Goal: Task Accomplishment & Management: Use online tool/utility

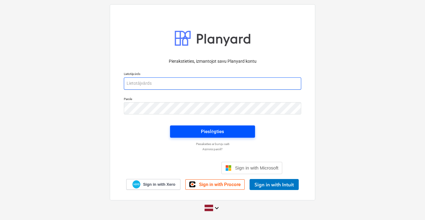
type input "vladislavs.filipcenko@hagberg.lv"
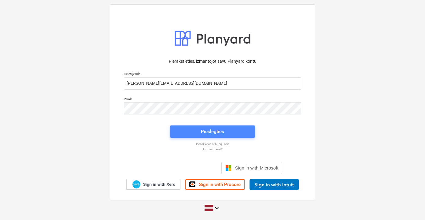
drag, startPoint x: 210, startPoint y: 131, endPoint x: 206, endPoint y: 132, distance: 4.6
click at [206, 132] on div "Pieslēgties" at bounding box center [212, 131] width 23 height 8
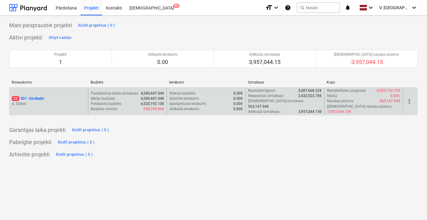
click at [110, 96] on p "Mērķa budžets :" at bounding box center [103, 98] width 25 height 5
click at [83, 97] on div "22 001 - Ozolkalni" at bounding box center [49, 98] width 74 height 5
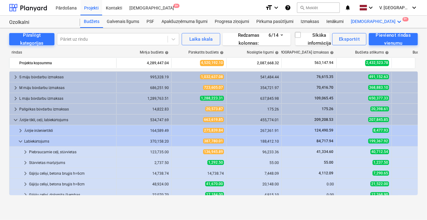
click at [355, 18] on div "Vairāk keyboard_arrow_down 9+" at bounding box center [376, 22] width 59 height 12
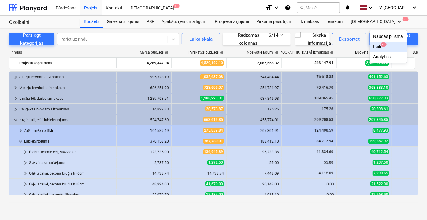
click at [373, 46] on div "Faili 9+" at bounding box center [388, 46] width 30 height 5
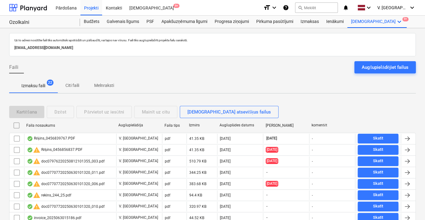
click at [100, 82] on p "Melnraksti" at bounding box center [104, 85] width 20 height 6
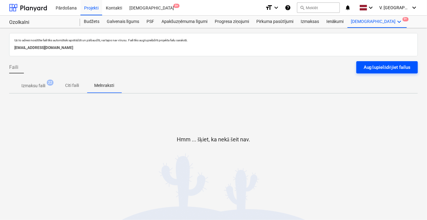
click at [369, 66] on div "Augšupielādējiet failus" at bounding box center [386, 67] width 47 height 8
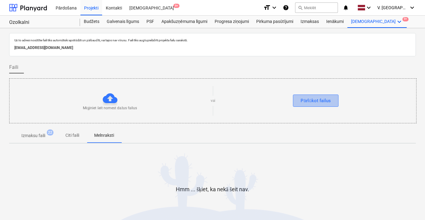
click at [308, 104] on div "Pārlūkot failus" at bounding box center [316, 101] width 30 height 8
click at [120, 104] on div "Mēģiniet šeit nomest dažus failus" at bounding box center [109, 101] width 201 height 20
click at [110, 99] on div at bounding box center [110, 98] width 15 height 15
click at [75, 131] on span "Citi faili" at bounding box center [71, 135] width 29 height 10
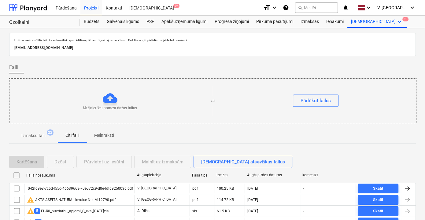
scroll to position [55, 0]
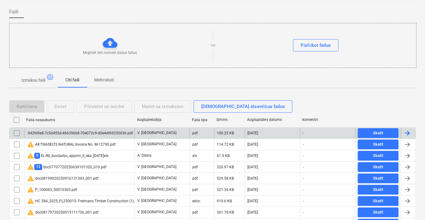
click at [123, 128] on div "042fd9e8-7c5d455d-46639668-70e072c9-d0e4df69250036.pdf" at bounding box center [79, 133] width 110 height 10
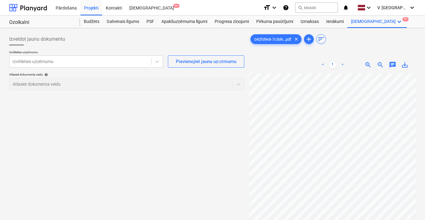
scroll to position [0, 6]
click at [71, 58] on div at bounding box center [81, 61] width 136 height 6
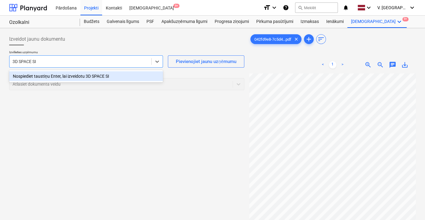
type input "3D SPACE SIA"
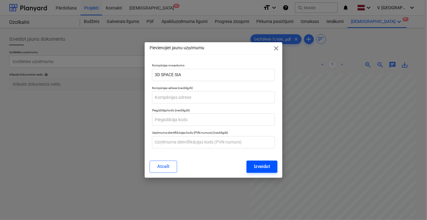
click at [263, 168] on div "Izveidot" at bounding box center [262, 166] width 16 height 8
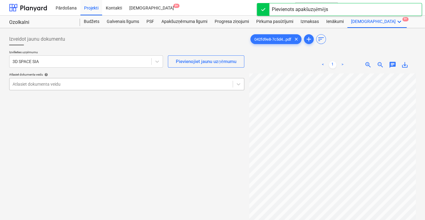
click at [54, 84] on div at bounding box center [121, 84] width 217 height 6
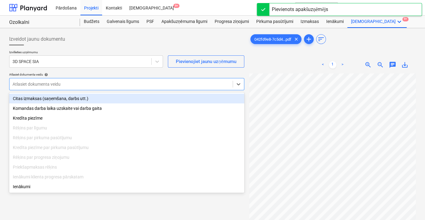
click at [57, 97] on div "Citas izmaksas (saņemšana, darbs utt.)" at bounding box center [126, 99] width 235 height 10
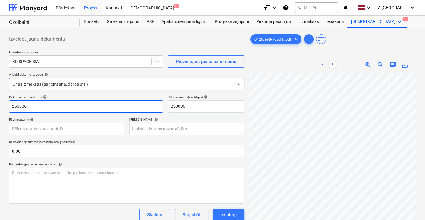
click at [68, 111] on input "250036" at bounding box center [86, 106] width 154 height 12
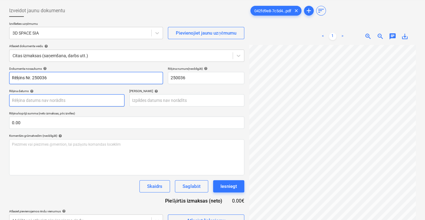
scroll to position [61, 0]
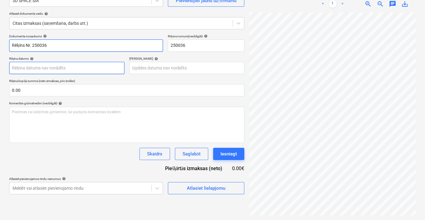
type input "Rēķins Nr. 250036"
click at [95, 66] on body "Pārdošana Projekti Kontakti Iesūtne 9+ format_size keyboard_arrow_down help sea…" at bounding box center [212, 49] width 425 height 220
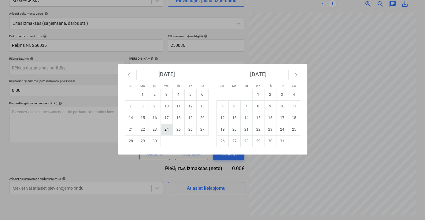
click at [167, 129] on td "24" at bounding box center [166, 130] width 12 height 12
type input "24 Sep 2025"
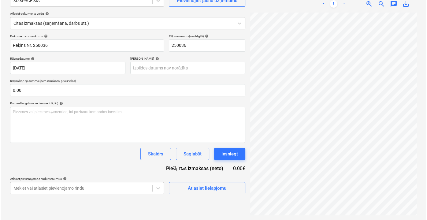
scroll to position [0, 11]
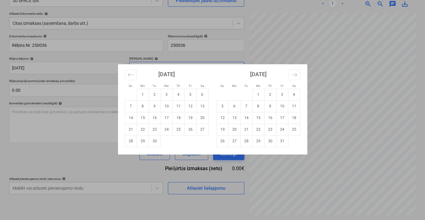
click at [169, 68] on body "Pārdošana Projekti Kontakti Iesūtne 9+ format_size keyboard_arrow_down help sea…" at bounding box center [212, 49] width 425 height 220
click at [293, 94] on td "4" at bounding box center [294, 95] width 12 height 12
type input "04 Oct 2025"
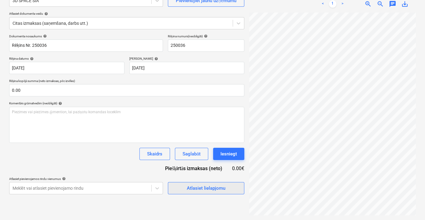
click at [205, 191] on div "Atlasiet lielapjomu" at bounding box center [206, 188] width 39 height 8
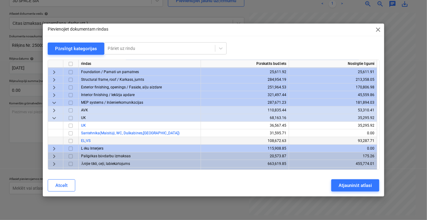
scroll to position [227, 0]
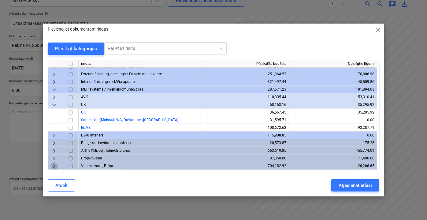
click at [53, 164] on span "keyboard_arrow_right" at bounding box center [53, 165] width 7 height 7
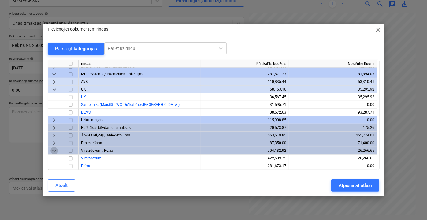
click at [55, 151] on span "keyboard_arrow_down" at bounding box center [53, 150] width 7 height 7
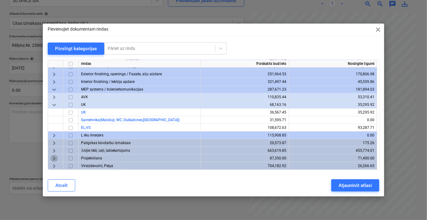
click at [53, 158] on span "keyboard_arrow_right" at bounding box center [53, 157] width 7 height 7
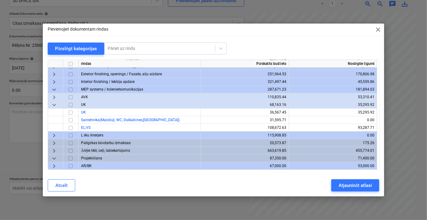
scroll to position [242, 0]
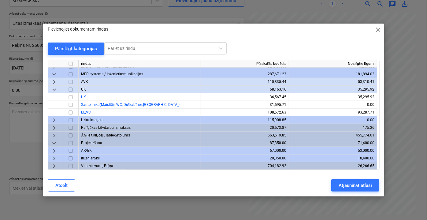
click at [54, 150] on span "keyboard_arrow_right" at bounding box center [53, 150] width 7 height 7
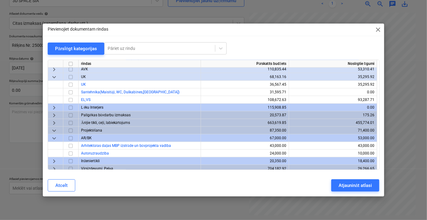
scroll to position [257, 0]
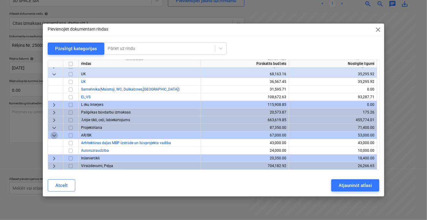
click at [56, 135] on span "keyboard_arrow_down" at bounding box center [53, 134] width 7 height 7
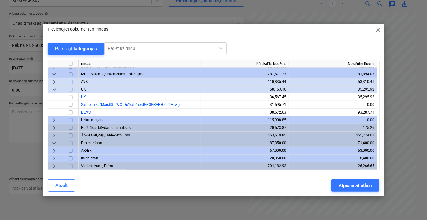
click at [52, 166] on span "keyboard_arrow_right" at bounding box center [53, 165] width 7 height 7
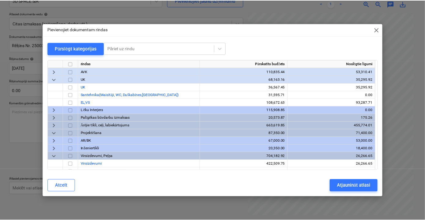
scroll to position [257, 0]
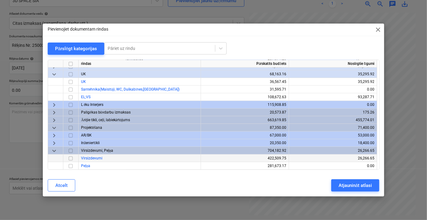
click at [71, 156] on input "checkbox" at bounding box center [70, 157] width 7 height 7
click at [365, 185] on div "Atjaunināt atlasi" at bounding box center [354, 185] width 33 height 8
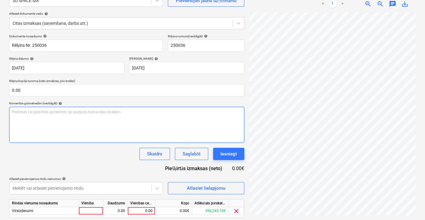
scroll to position [80, 0]
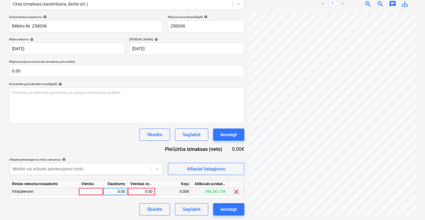
click at [142, 192] on div "0.00" at bounding box center [141, 192] width 22 height 8
type input "242"
click at [117, 206] on div "Skaidrs Saglabāt Iesniegt" at bounding box center [126, 209] width 235 height 12
click at [237, 190] on span "clear" at bounding box center [236, 191] width 7 height 7
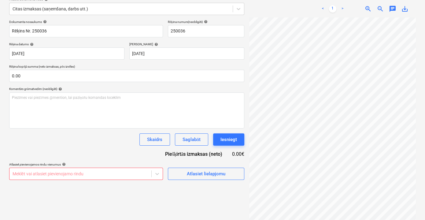
click at [129, 145] on body "Pārdošana Projekti Kontakti Iesūtne 9+ format_size keyboard_arrow_down help sea…" at bounding box center [212, 35] width 425 height 220
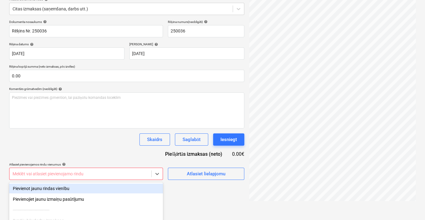
scroll to position [130, 0]
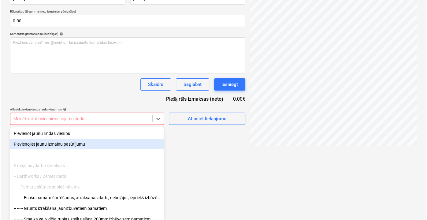
scroll to position [61, 0]
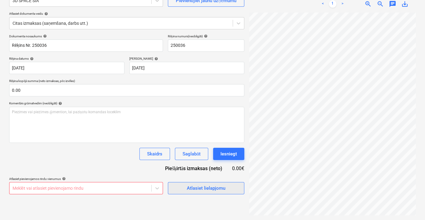
click at [203, 187] on div "Atlasiet lielapjomu" at bounding box center [206, 188] width 39 height 8
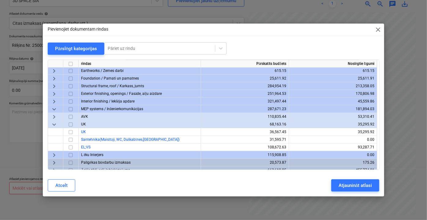
scroll to position [257, 0]
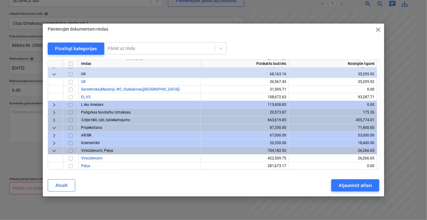
click at [53, 128] on span "keyboard_arrow_down" at bounding box center [53, 127] width 7 height 7
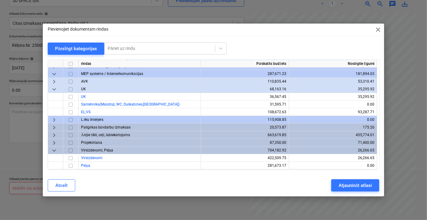
scroll to position [242, 0]
click at [52, 141] on span "keyboard_arrow_right" at bounding box center [53, 142] width 7 height 7
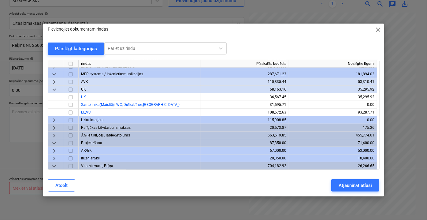
click at [53, 150] on span "keyboard_arrow_right" at bounding box center [53, 150] width 7 height 7
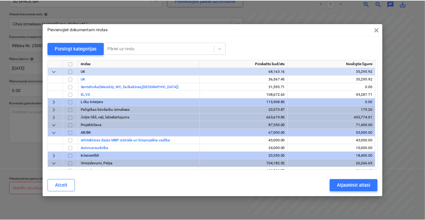
scroll to position [270, 0]
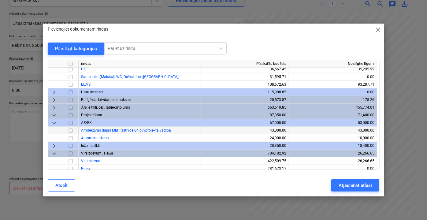
click at [71, 131] on input "checkbox" at bounding box center [70, 130] width 7 height 7
click at [355, 183] on div "Atjaunināt atlasi" at bounding box center [354, 185] width 33 height 8
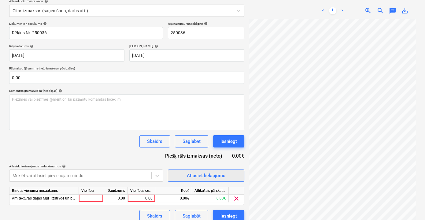
scroll to position [80, 0]
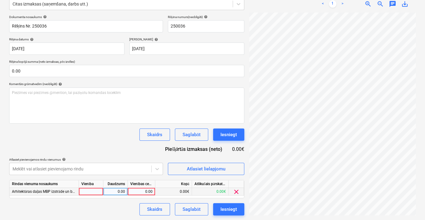
click at [139, 190] on div "0.00" at bounding box center [141, 192] width 22 height 8
type input "242"
click at [237, 194] on span "clear" at bounding box center [236, 191] width 7 height 7
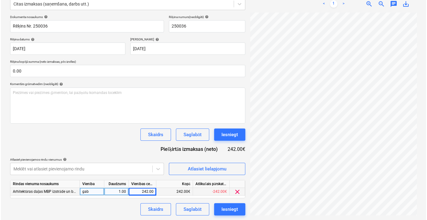
scroll to position [75, 0]
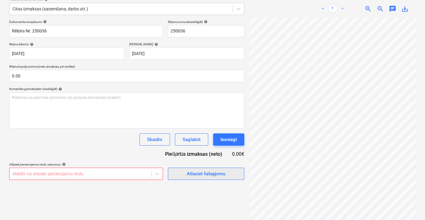
click at [206, 172] on div "Atlasiet lielapjomu" at bounding box center [206, 174] width 39 height 8
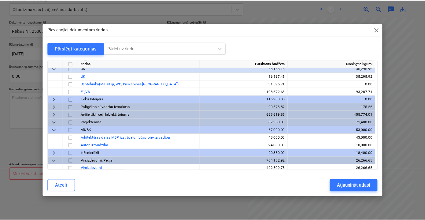
scroll to position [272, 0]
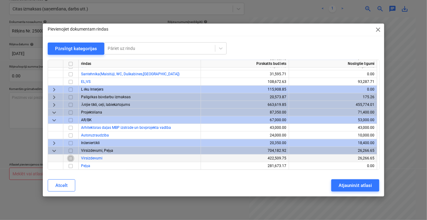
click at [68, 157] on input "checkbox" at bounding box center [70, 157] width 7 height 7
click at [351, 182] on div "Atjaunināt atlasi" at bounding box center [354, 185] width 33 height 8
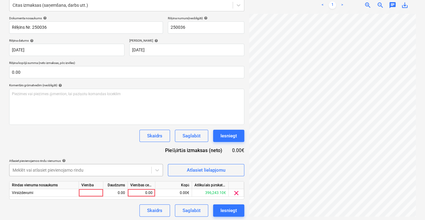
scroll to position [80, 0]
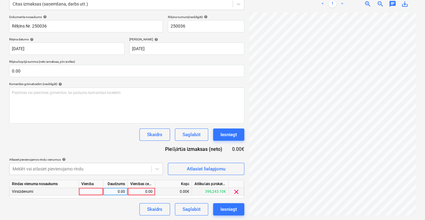
click at [136, 192] on div "0.00" at bounding box center [141, 192] width 22 height 8
type input "242"
click at [121, 207] on div "Skaidrs Saglabāt Iesniegt" at bounding box center [126, 209] width 235 height 12
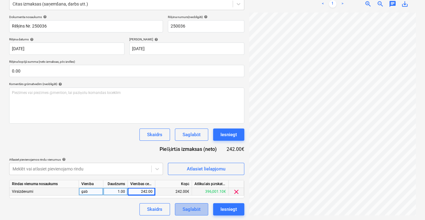
click at [194, 208] on div "Saglabāt" at bounding box center [192, 209] width 18 height 8
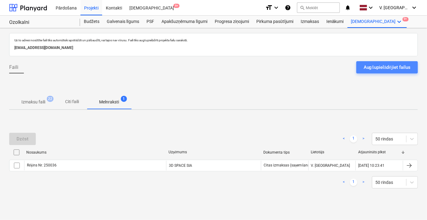
click at [376, 68] on div "Augšupielādējiet failus" at bounding box center [386, 67] width 47 height 8
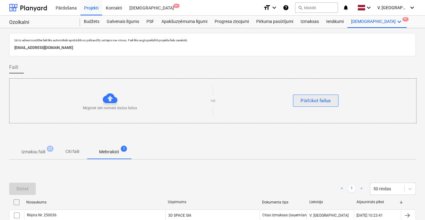
click at [308, 98] on div "Pārlūkot failus" at bounding box center [316, 101] width 30 height 8
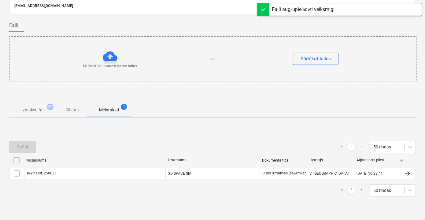
scroll to position [45, 0]
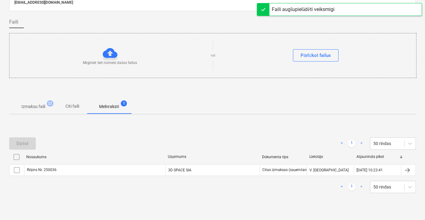
drag, startPoint x: 70, startPoint y: 105, endPoint x: 109, endPoint y: 115, distance: 40.0
click at [70, 105] on p "Citi faili" at bounding box center [72, 106] width 15 height 6
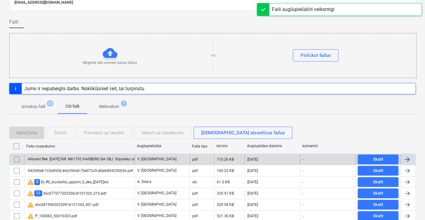
click at [71, 158] on div "Alfarent Rek. [DATE] NR. M61792 HAGBERG SIA OBJ. Stīpnieku ceļš 44b, [GEOGRAPHI…" at bounding box center [148, 159] width 242 height 5
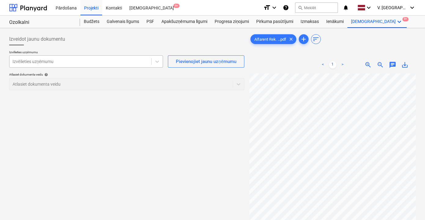
click at [108, 63] on div at bounding box center [81, 61] width 136 height 6
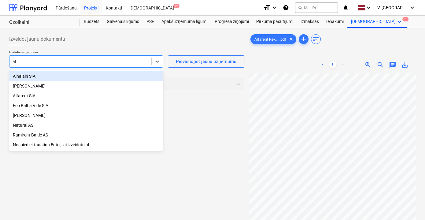
type input "alf"
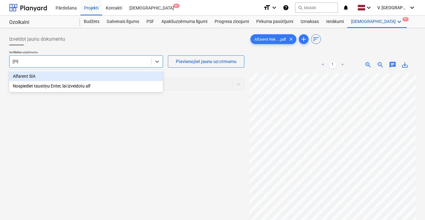
click at [58, 79] on div "Alfarent SIA" at bounding box center [86, 76] width 154 height 10
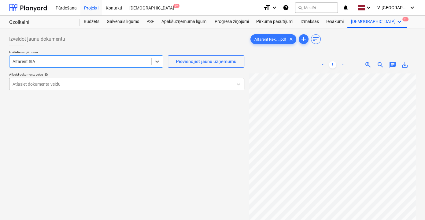
click at [127, 89] on div "Atlasiet dokumenta veidu" at bounding box center [126, 84] width 235 height 12
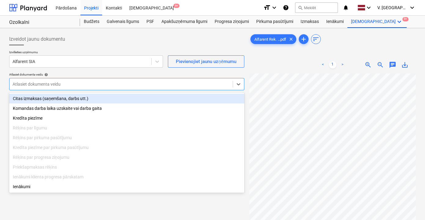
click at [80, 96] on div "Citas izmaksas (saņemšana, darbs utt.)" at bounding box center [126, 99] width 235 height 10
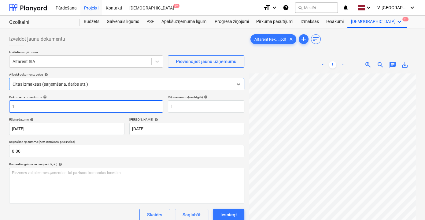
click at [90, 107] on input "1" at bounding box center [86, 106] width 154 height 12
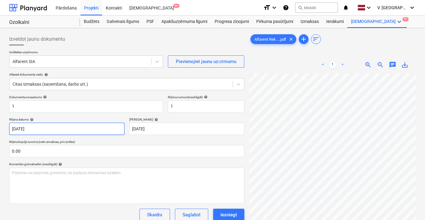
click at [73, 128] on body "Pārdošana Projekti Kontakti Iesūtne 9+ format_size keyboard_arrow_down help sea…" at bounding box center [212, 110] width 425 height 220
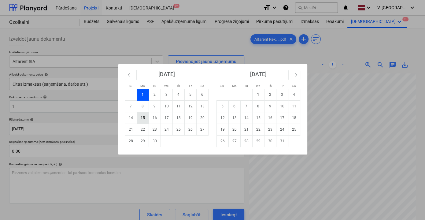
click at [145, 117] on td "15" at bounding box center [143, 118] width 12 height 12
type input "15 Sep 2025"
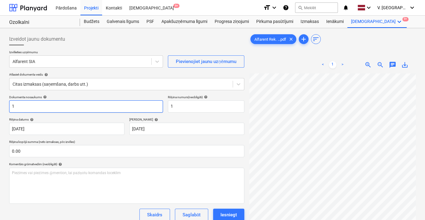
click at [103, 105] on input "1" at bounding box center [86, 106] width 154 height 12
type input "r"
drag, startPoint x: 78, startPoint y: 106, endPoint x: 48, endPoint y: 106, distance: 30.3
click at [48, 106] on input "Rēķins - faktūra nr. M61792" at bounding box center [86, 106] width 154 height 12
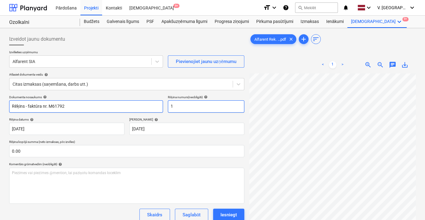
type input "Rēķins - faktūra nr. M61792"
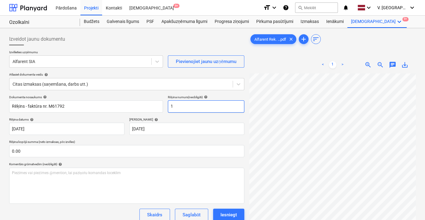
click at [194, 106] on input "1" at bounding box center [206, 106] width 76 height 12
paste input "M61792"
click at [172, 106] on input "1M61792" at bounding box center [206, 106] width 76 height 12
type input "M61792"
click at [98, 119] on div "Rēķina datums help" at bounding box center [66, 119] width 115 height 4
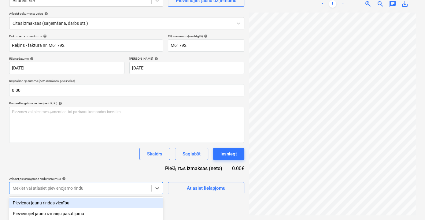
scroll to position [130, 0]
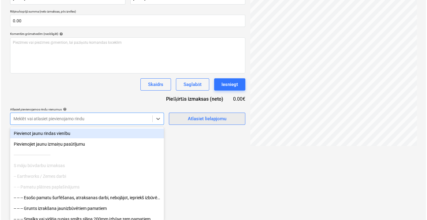
scroll to position [61, 0]
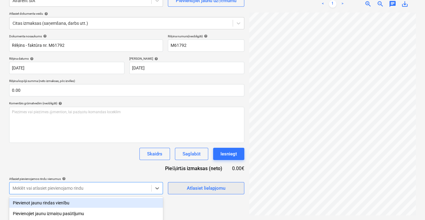
click at [215, 120] on div "Dokumenta nosaukums help Rēķins - faktūra nr. M61792 Rēķina numurs (neobligāti)…" at bounding box center [126, 114] width 235 height 160
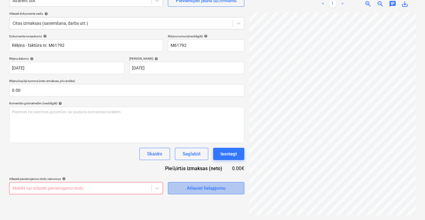
click at [208, 188] on div "Atlasiet lielapjomu" at bounding box center [206, 188] width 39 height 8
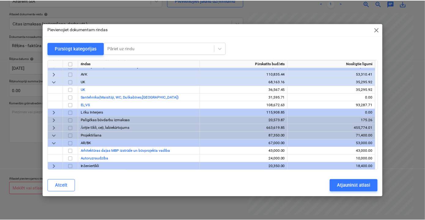
scroll to position [272, 0]
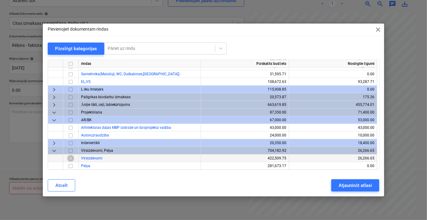
click at [71, 158] on input "checkbox" at bounding box center [70, 157] width 7 height 7
click at [352, 185] on div "Atjaunināt atlasi" at bounding box center [354, 185] width 33 height 8
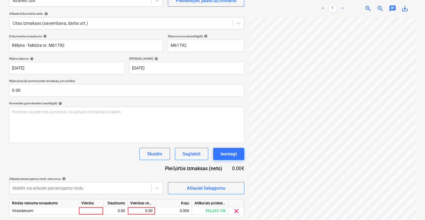
scroll to position [80, 0]
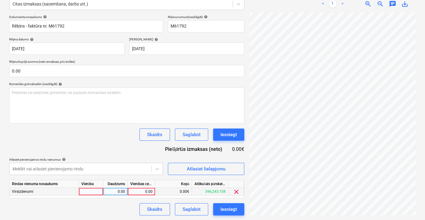
click at [148, 190] on div "0.00" at bounding box center [141, 192] width 22 height 8
type input "1336"
click at [127, 198] on div "Dokumenta nosaukums help Rēķins - faktūra nr. M61792 Rēķina numurs (neobligāti)…" at bounding box center [126, 115] width 235 height 200
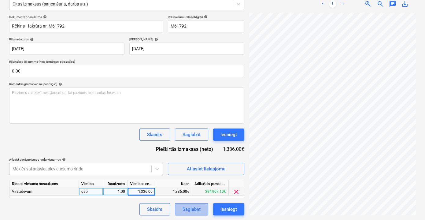
click at [195, 210] on div "Saglabāt" at bounding box center [192, 209] width 18 height 8
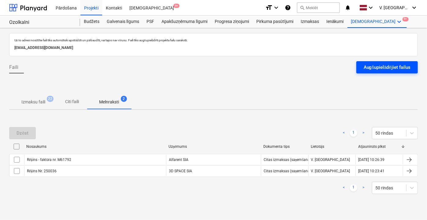
click at [372, 69] on div "Augšupielādējiet failus" at bounding box center [386, 67] width 47 height 8
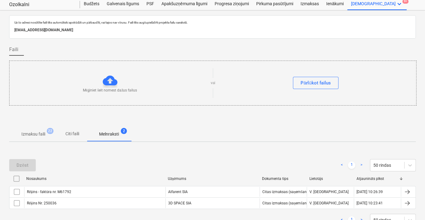
scroll to position [45, 0]
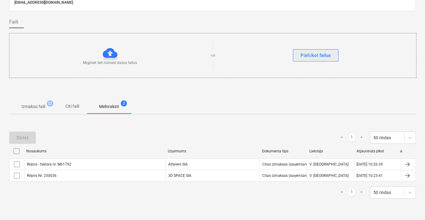
click at [305, 49] on button "Pārlūkot failus" at bounding box center [316, 55] width 46 height 12
click at [68, 103] on p "Citi faili" at bounding box center [72, 106] width 15 height 6
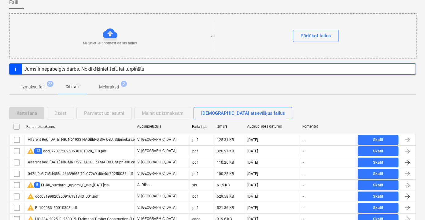
scroll to position [101, 0]
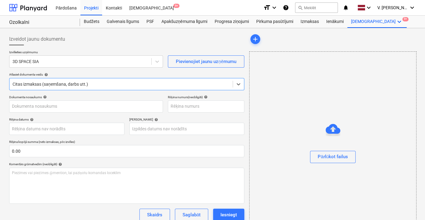
type input "250036"
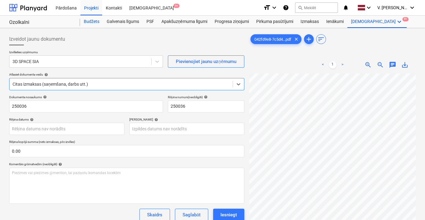
click at [90, 21] on div "Budžets" at bounding box center [91, 22] width 23 height 12
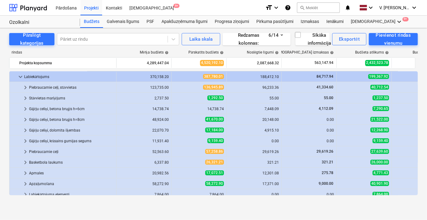
scroll to position [90, 0]
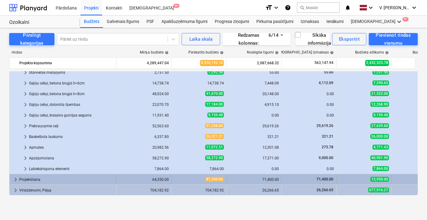
click at [13, 178] on span "keyboard_arrow_right" at bounding box center [15, 179] width 7 height 7
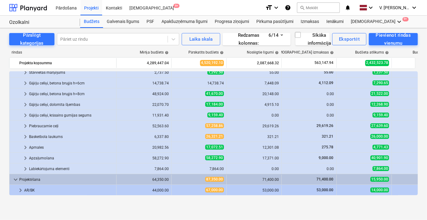
scroll to position [112, 0]
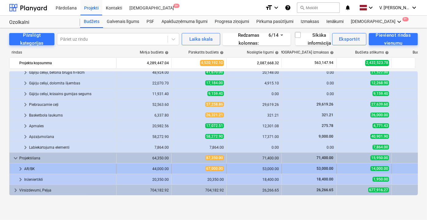
click at [20, 168] on span "keyboard_arrow_right" at bounding box center [20, 168] width 7 height 7
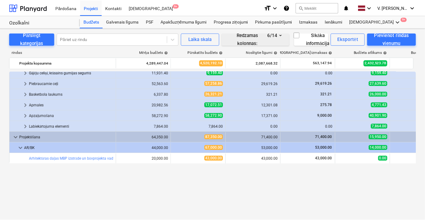
scroll to position [50, 0]
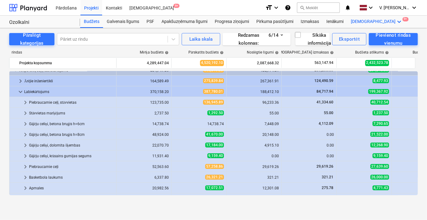
click at [355, 21] on div "Vairāk keyboard_arrow_down 9+" at bounding box center [376, 22] width 59 height 12
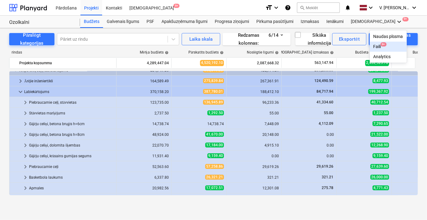
click at [380, 43] on span "9+" at bounding box center [383, 44] width 6 height 4
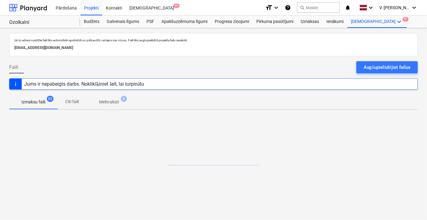
click at [75, 100] on p "Citi faili" at bounding box center [72, 101] width 15 height 6
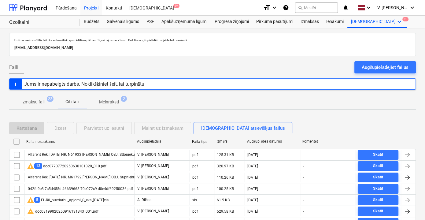
scroll to position [28, 0]
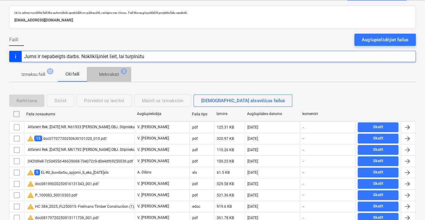
click at [103, 73] on p "Melnraksti" at bounding box center [109, 74] width 20 height 6
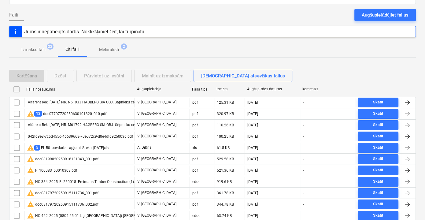
scroll to position [55, 0]
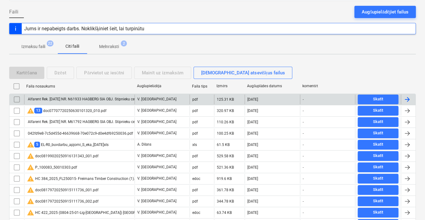
click at [103, 97] on div "Alfarent Rek. [DATE] NR. N61933 HAGBERG SIA OBJ. Stīpnieku ceļš 44b, [GEOGRAPHI…" at bounding box center [148, 99] width 242 height 5
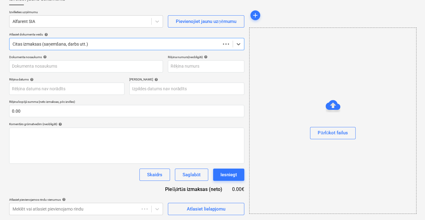
scroll to position [40, 0]
type input "40103855998"
type input "25 Sep 2025"
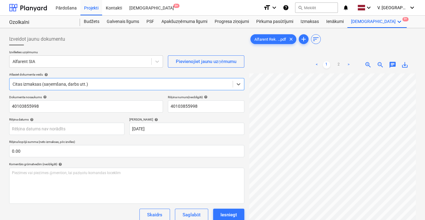
scroll to position [59, 0]
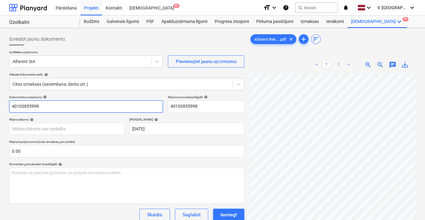
click at [79, 105] on input "40103855998" at bounding box center [86, 106] width 154 height 12
drag, startPoint x: 68, startPoint y: 106, endPoint x: 46, endPoint y: 108, distance: 22.0
click at [46, 108] on input "Nomas rēķins nr. N61933" at bounding box center [86, 106] width 154 height 12
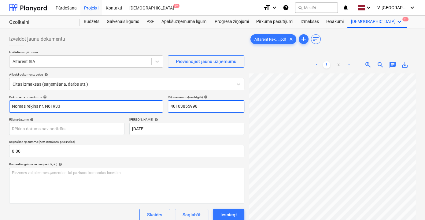
type input "Nomas rēķins nr. N61933"
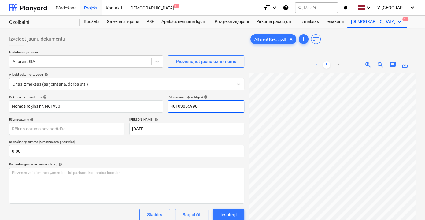
click at [190, 105] on input "40103855998" at bounding box center [206, 106] width 76 height 12
paste input "N61933"
type input "N61933"
click at [87, 116] on div "Dokumenta nosaukums help Nomas rēķins nr. N61933 Rēķina numurs (neobligāti) hel…" at bounding box center [126, 175] width 235 height 160
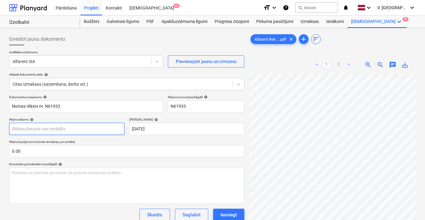
click at [81, 125] on body "Pārdošana Projekti Kontakti Iesūtne 9+ format_size keyboard_arrow_down help sea…" at bounding box center [212, 110] width 425 height 220
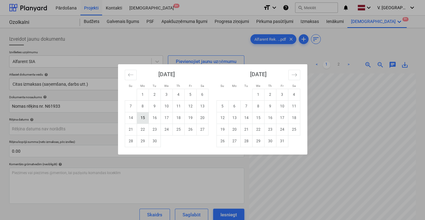
click at [143, 119] on td "15" at bounding box center [143, 118] width 12 height 12
type input "[DATE]"
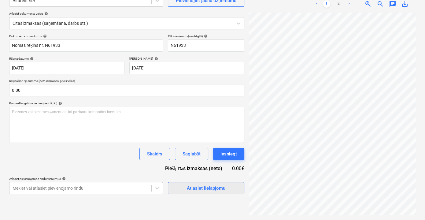
scroll to position [0, 0]
click at [339, 1] on link "2" at bounding box center [338, 3] width 7 height 7
click at [347, 4] on link ">" at bounding box center [348, 3] width 7 height 7
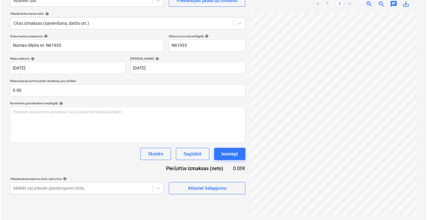
scroll to position [59, 19]
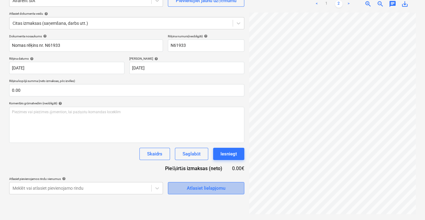
click at [202, 191] on div "Atlasiet lielapjomu" at bounding box center [206, 188] width 39 height 8
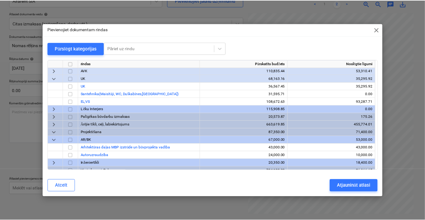
scroll to position [272, 0]
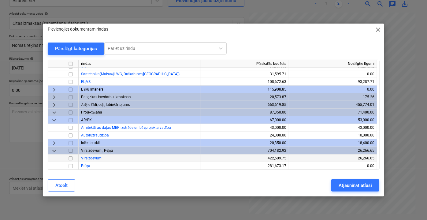
click at [70, 160] on input "checkbox" at bounding box center [70, 157] width 7 height 7
click at [345, 184] on div "Atjaunināt atlasi" at bounding box center [354, 185] width 33 height 8
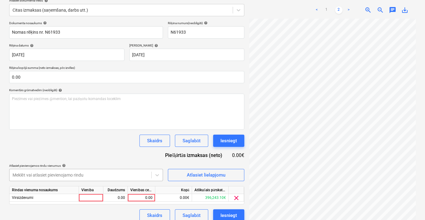
scroll to position [80, 0]
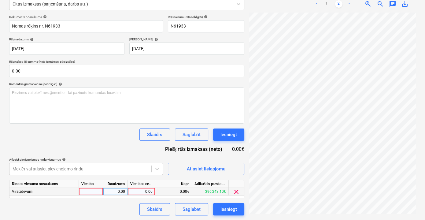
click at [142, 194] on div "0.00" at bounding box center [141, 192] width 22 height 8
type input "1415.10"
click at [132, 201] on div "Dokumenta nosaukums help Nomas rēķins nr. N61933 Rēķina numurs (neobligāti) hel…" at bounding box center [126, 115] width 235 height 200
click at [198, 207] on div "Saglabāt" at bounding box center [192, 209] width 18 height 8
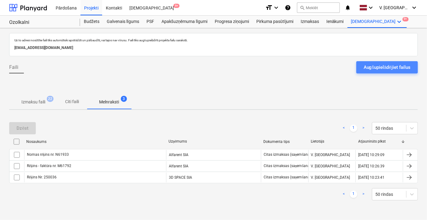
click at [379, 68] on div "Augšupielādējiet failus" at bounding box center [386, 67] width 47 height 8
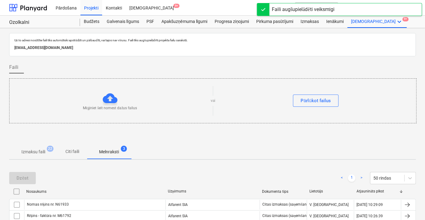
scroll to position [46, 0]
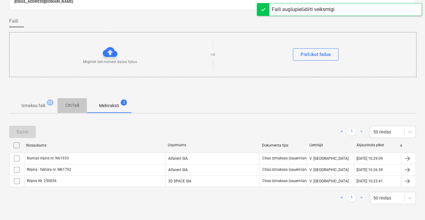
click at [76, 107] on p "Citi faili" at bounding box center [72, 105] width 15 height 6
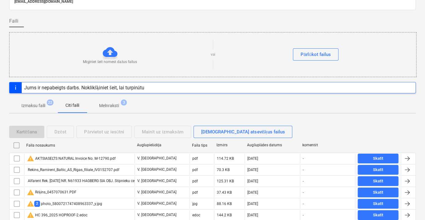
click at [60, 168] on div "Rekins_Ramirent_Baltic_AS_Rigas_filiale_IV0152707.pdf" at bounding box center [73, 170] width 92 height 4
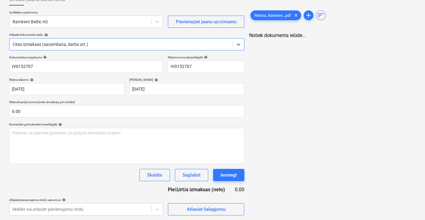
type input "IV0152707"
type input "[DATE]"
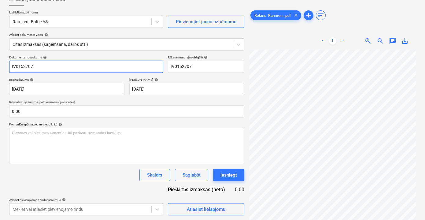
click at [10, 65] on input "IV0152707" at bounding box center [86, 67] width 154 height 12
type input "Rēķnis nr. IV0152707"
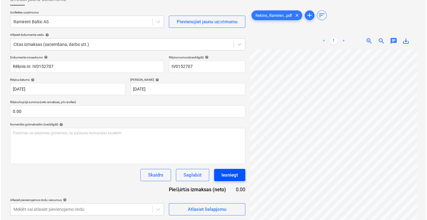
scroll to position [23, 19]
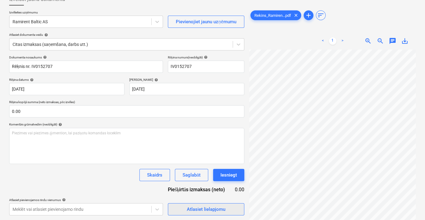
click at [215, 212] on div "Atlasiet lielapjomu" at bounding box center [206, 209] width 39 height 8
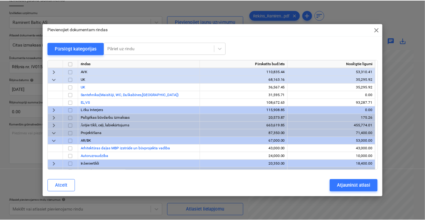
scroll to position [272, 0]
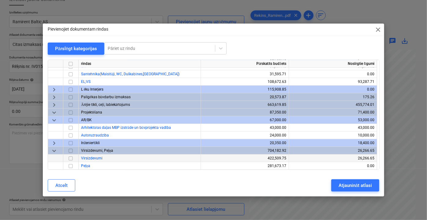
click at [72, 157] on input "checkbox" at bounding box center [70, 157] width 7 height 7
click at [370, 187] on div "Atjaunināt atlasi" at bounding box center [354, 185] width 33 height 8
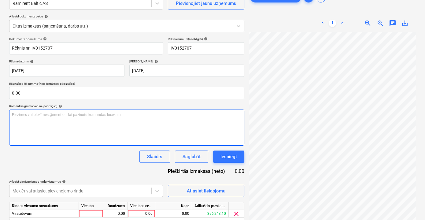
scroll to position [80, 0]
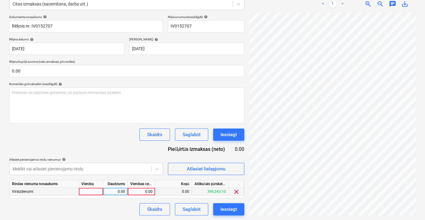
click at [143, 189] on div "0.00" at bounding box center [141, 192] width 22 height 8
type input "16.50"
click at [124, 202] on div "Dokumenta nosaukums help Rēķnis nr. IV0152707 Rēķina numurs (neobligāti) help I…" at bounding box center [126, 115] width 235 height 200
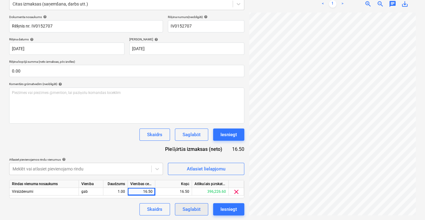
click at [190, 210] on div "Saglabāt" at bounding box center [192, 209] width 18 height 8
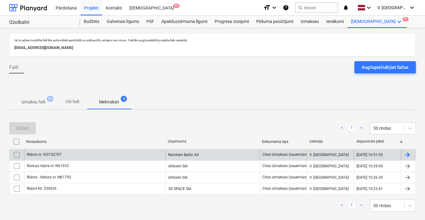
click at [56, 157] on div "Rēķnis nr. IV0152707" at bounding box center [94, 155] width 141 height 10
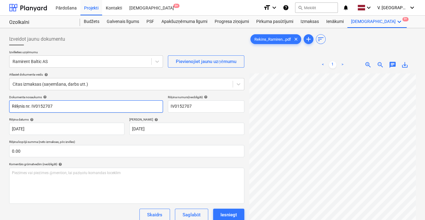
click at [19, 106] on input "Rēķnis nr. IV0152707" at bounding box center [86, 106] width 154 height 12
click at [20, 106] on input "Rēķnis nr. IV0152707" at bounding box center [86, 106] width 154 height 12
type input "Rēķins nr. IV0152707"
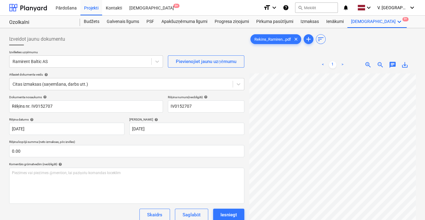
click at [48, 116] on div "Dokumenta nosaukums help Rēķins nr. IV0152707 Rēķina numurs (neobligāti) help I…" at bounding box center [126, 195] width 235 height 200
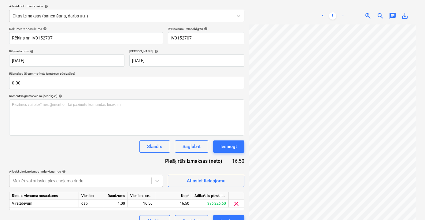
scroll to position [80, 0]
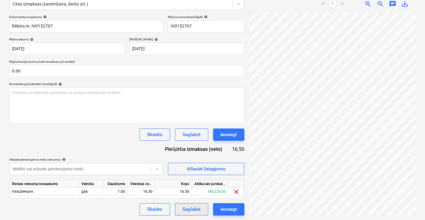
click at [186, 205] on div "Saglabāt" at bounding box center [192, 209] width 18 height 8
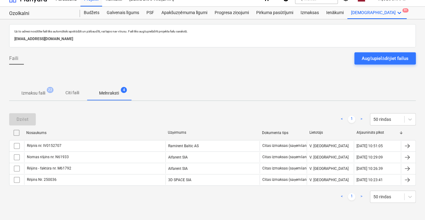
scroll to position [8, 0]
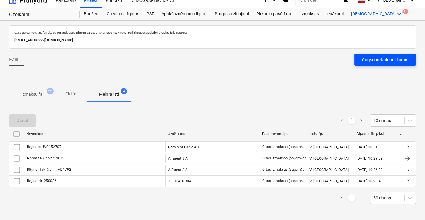
click at [370, 59] on div "Augšupielādējiet failus" at bounding box center [385, 60] width 47 height 8
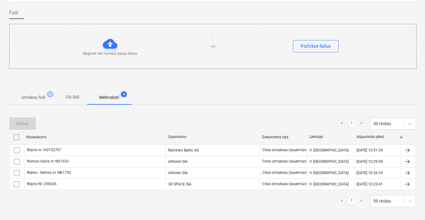
scroll to position [57, 0]
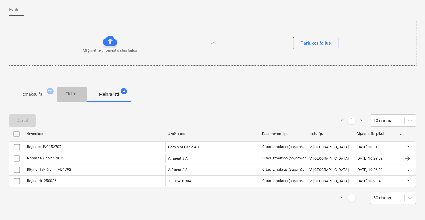
click at [69, 92] on p "Citi faili" at bounding box center [72, 94] width 15 height 6
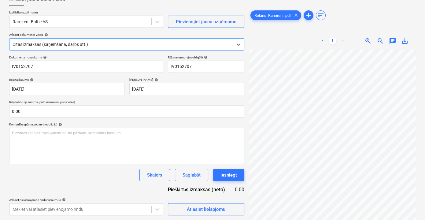
scroll to position [59, 0]
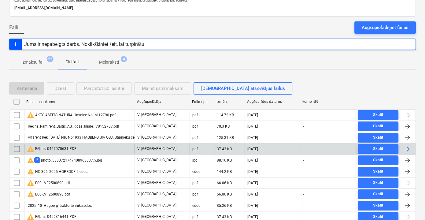
click at [93, 147] on div "warning Rēķins_0457070631.PDF" at bounding box center [79, 149] width 110 height 10
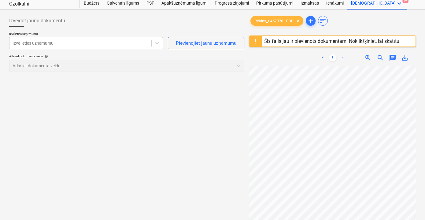
scroll to position [28, 0]
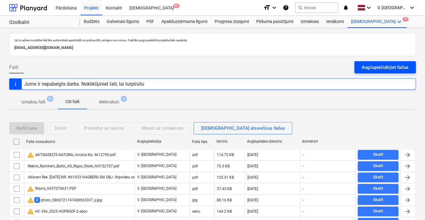
click at [363, 67] on div "Augšupielādējiet failus" at bounding box center [385, 67] width 47 height 8
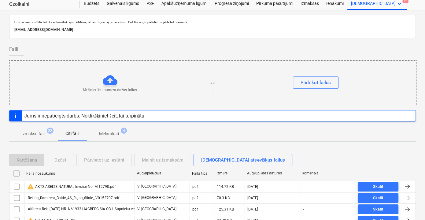
scroll to position [28, 0]
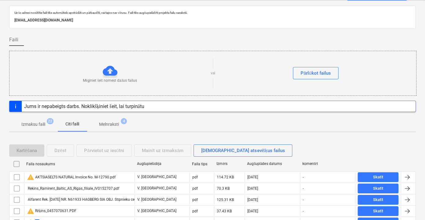
click at [119, 124] on p "Melnraksti" at bounding box center [109, 124] width 20 height 6
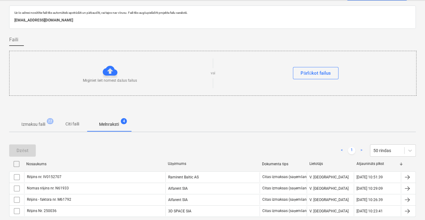
click at [71, 123] on p "Citi faili" at bounding box center [72, 124] width 15 height 6
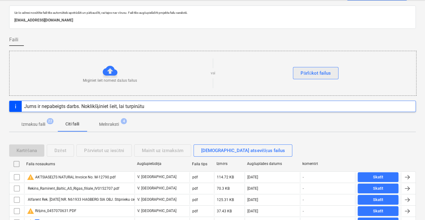
click at [311, 71] on div "Pārlūkot failus" at bounding box center [316, 73] width 30 height 8
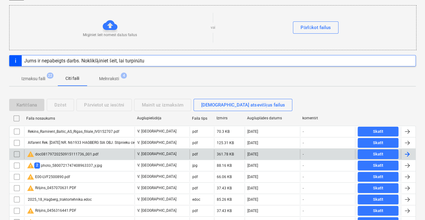
scroll to position [55, 0]
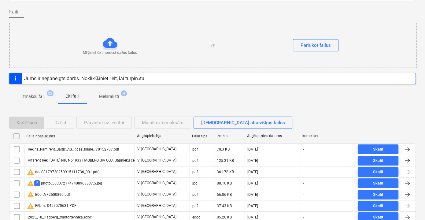
click at [103, 96] on p "Melnraksti" at bounding box center [109, 96] width 20 height 6
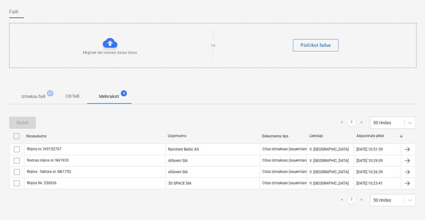
click at [78, 96] on p "Citi faili" at bounding box center [72, 96] width 15 height 6
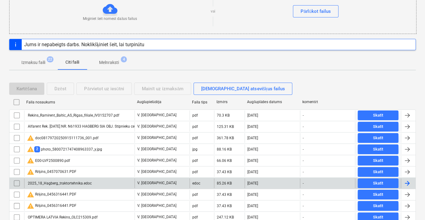
scroll to position [83, 0]
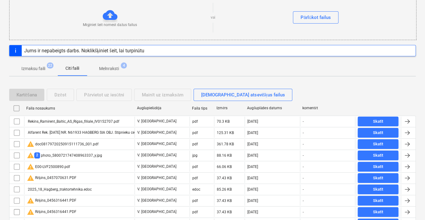
click at [118, 69] on p "Melnraksti" at bounding box center [109, 68] width 20 height 6
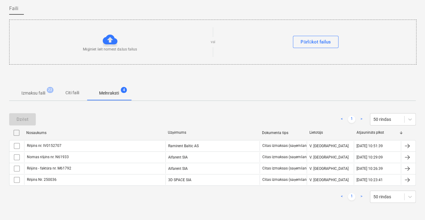
scroll to position [57, 0]
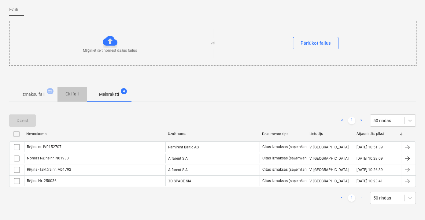
click at [73, 95] on p "Citi faili" at bounding box center [72, 94] width 15 height 6
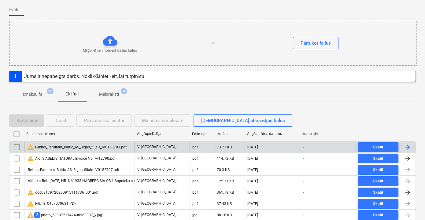
click at [115, 143] on div "warning Rekins_Ramirent_Baltic_AS_Rigas_filiale_IV0153703.pdf" at bounding box center [77, 146] width 100 height 7
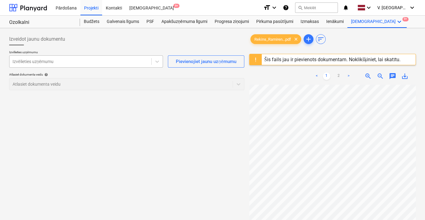
click at [75, 57] on div "Izvēlieties uzņēmumu" at bounding box center [80, 61] width 142 height 9
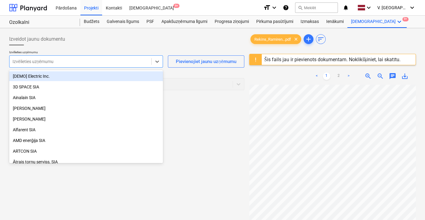
drag, startPoint x: 58, startPoint y: 78, endPoint x: 54, endPoint y: 58, distance: 20.5
click at [54, 56] on body "Pārdošana Projekti Kontakti Iesūtne 9+ format_size keyboard_arrow_down help sea…" at bounding box center [212, 110] width 425 height 220
click at [56, 61] on div at bounding box center [81, 61] width 136 height 6
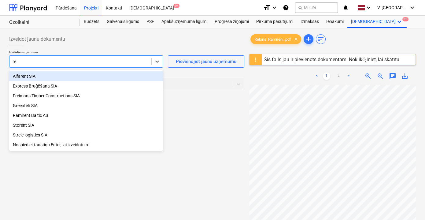
type input "r"
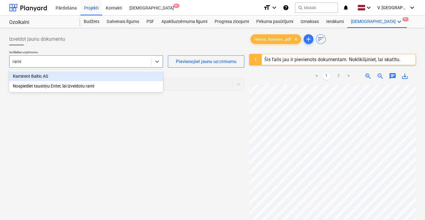
type input "ramir"
click at [53, 79] on div "Ramirent Baltic AS" at bounding box center [86, 76] width 154 height 10
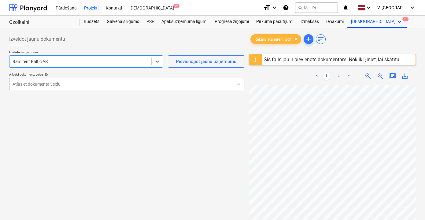
click at [78, 85] on div at bounding box center [121, 84] width 217 height 6
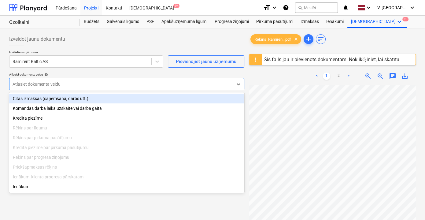
click at [70, 97] on div "Citas izmaksas (saņemšana, darbs utt.)" at bounding box center [126, 99] width 235 height 10
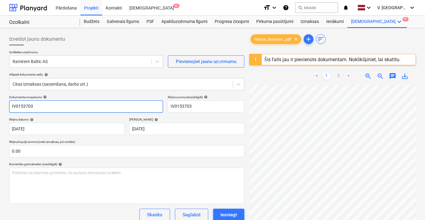
click at [11, 106] on input "IV0153703" at bounding box center [86, 106] width 154 height 12
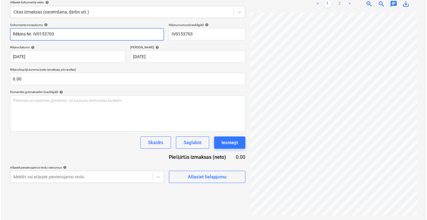
scroll to position [55, 0]
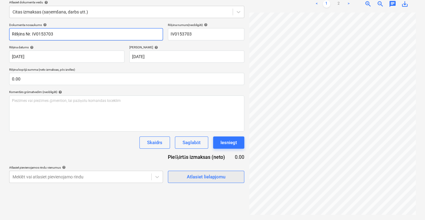
type input "Rēķins Nr. IV0153703"
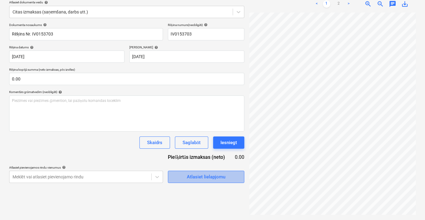
click at [211, 179] on div "Atlasiet lielapjomu" at bounding box center [206, 177] width 39 height 8
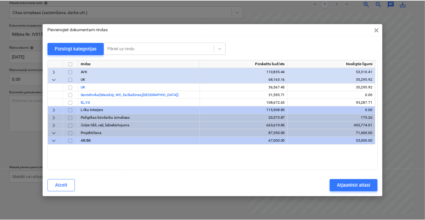
scroll to position [272, 0]
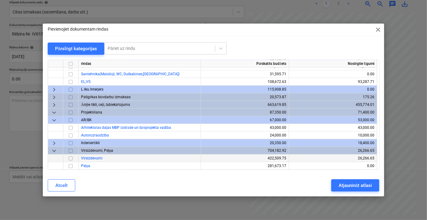
click at [70, 155] on input "checkbox" at bounding box center [70, 157] width 7 height 7
click at [360, 186] on div "Atjaunināt atlasi" at bounding box center [354, 185] width 33 height 8
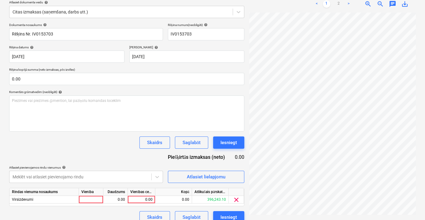
scroll to position [55, 19]
click at [139, 198] on div "0.00" at bounding box center [141, 200] width 22 height 8
type input "128.05"
click at [130, 214] on div "Skaidrs Saglabāt Iesniegt" at bounding box center [126, 217] width 235 height 12
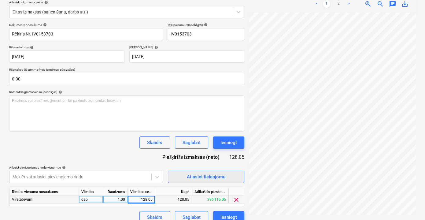
scroll to position [80, 0]
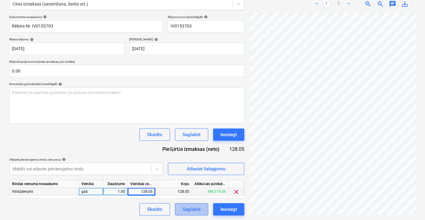
click at [195, 208] on div "Saglabāt" at bounding box center [192, 209] width 18 height 8
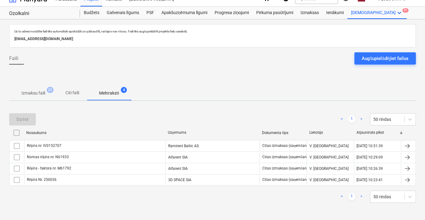
scroll to position [8, 0]
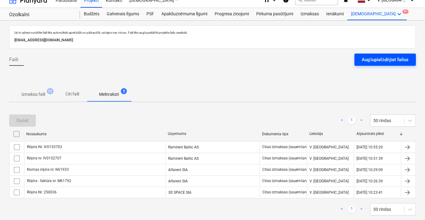
click at [383, 62] on div "Augšupielādējiet failus" at bounding box center [385, 60] width 47 height 8
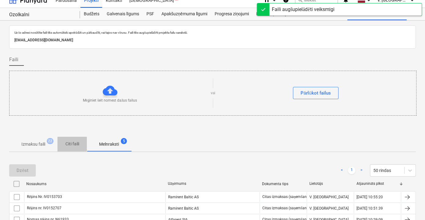
click at [72, 142] on p "Citi faili" at bounding box center [72, 144] width 15 height 6
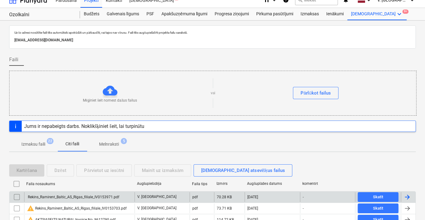
click at [119, 198] on div "Rekins_Ramirent_Baltic_AS_Rigas_filiale_IV0153971.pdf" at bounding box center [79, 197] width 110 height 10
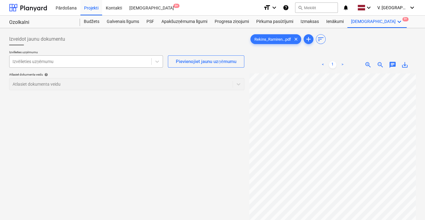
click at [86, 63] on div at bounding box center [81, 61] width 136 height 6
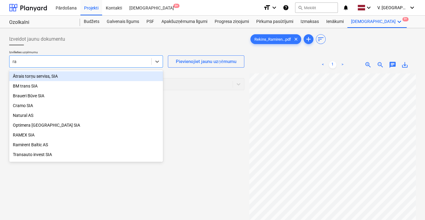
type input "ram"
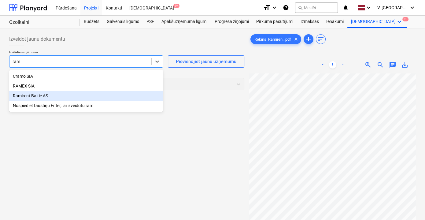
click at [47, 100] on div "Ramirent Baltic AS" at bounding box center [86, 96] width 154 height 10
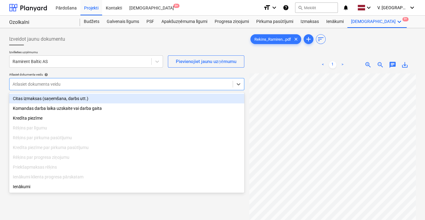
click at [64, 87] on div "Atlasiet dokumenta veidu" at bounding box center [120, 84] width 223 height 9
click at [55, 97] on div "Citas izmaksas (saņemšana, darbs utt.)" at bounding box center [126, 99] width 235 height 10
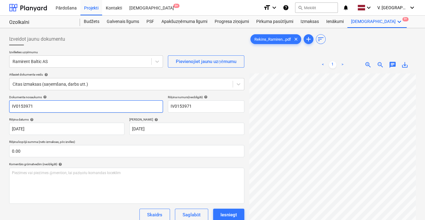
click at [12, 105] on input "IV0153971" at bounding box center [86, 106] width 154 height 12
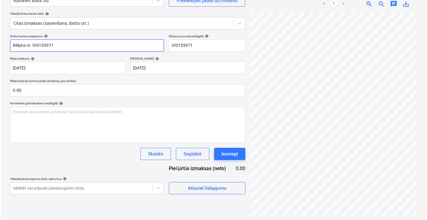
scroll to position [0, 19]
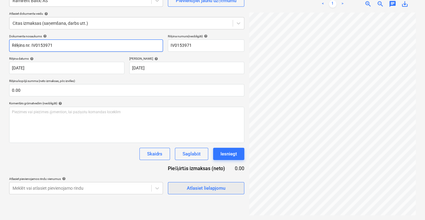
type input "Rēķins nr. IV0153971"
click at [185, 186] on span "Atlasiet lielapjomu" at bounding box center [205, 188] width 61 height 8
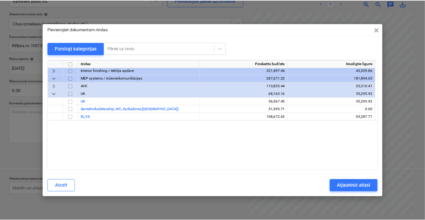
scroll to position [272, 0]
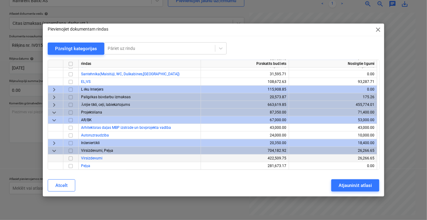
click at [72, 158] on input "checkbox" at bounding box center [70, 157] width 7 height 7
click at [355, 186] on div "Atjaunināt atlasi" at bounding box center [354, 185] width 33 height 8
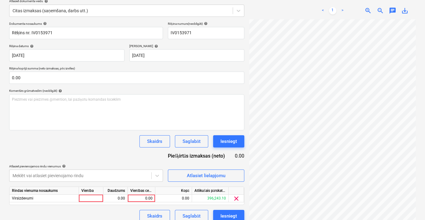
scroll to position [80, 0]
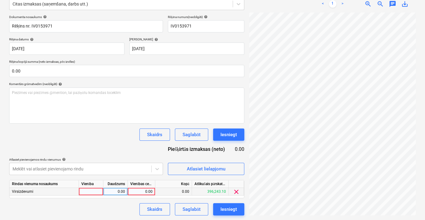
click at [148, 190] on div "0.00" at bounding box center [141, 192] width 22 height 8
type input "5.25"
click at [124, 207] on div "Skaidrs Saglabāt Iesniegt" at bounding box center [126, 209] width 235 height 12
click at [190, 208] on div "Saglabāt" at bounding box center [192, 209] width 18 height 8
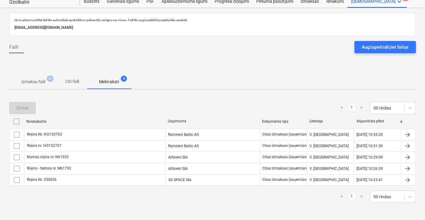
scroll to position [19, 0]
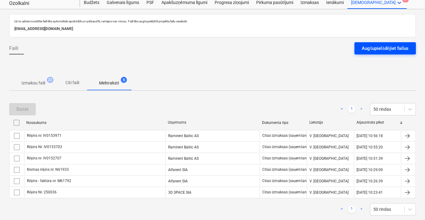
click at [389, 49] on div "Augšupielādējiet failus" at bounding box center [385, 48] width 47 height 8
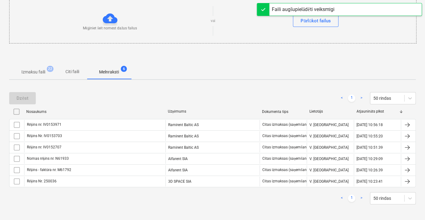
scroll to position [52, 0]
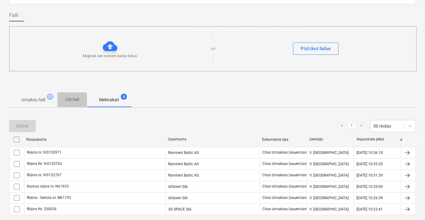
click at [69, 96] on p "Citi faili" at bounding box center [72, 99] width 15 height 6
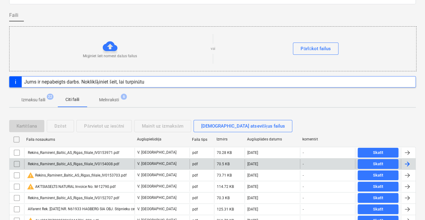
click at [124, 166] on div "Rekins_Ramirent_Baltic_AS_Rigas_filiale_IV0154008.pdf" at bounding box center [79, 164] width 110 height 10
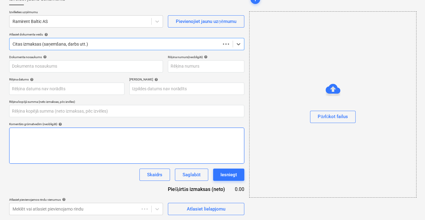
type input "0.00"
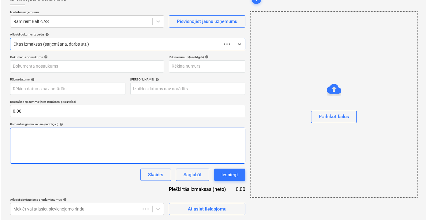
scroll to position [40, 0]
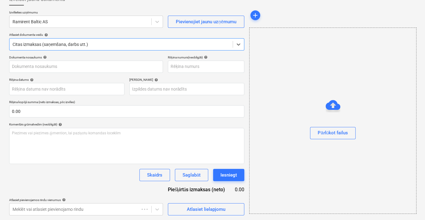
type input "IV0154008"
type input "15 Sep 2025"
type input "30 Sep 2025"
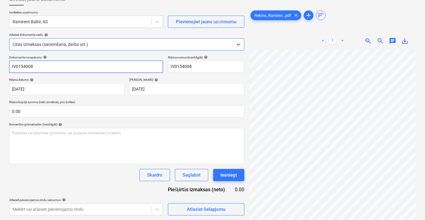
click at [12, 68] on input "IV0154008" at bounding box center [86, 67] width 154 height 12
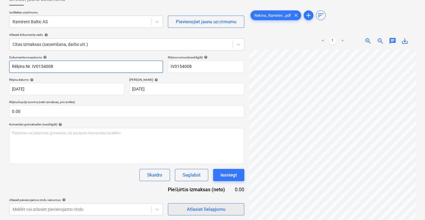
type input "Rēķins Nr. IV0154008"
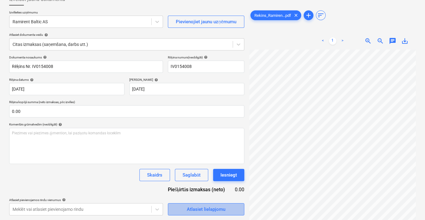
click at [225, 213] on button "Atlasiet lielapjomu" at bounding box center [206, 209] width 76 height 12
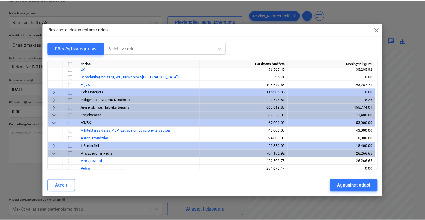
scroll to position [272, 0]
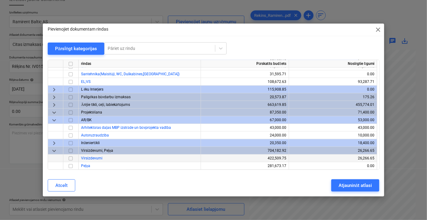
click at [69, 158] on input "checkbox" at bounding box center [70, 157] width 7 height 7
click at [372, 188] on button "Atjaunināt atlasi" at bounding box center [355, 185] width 48 height 12
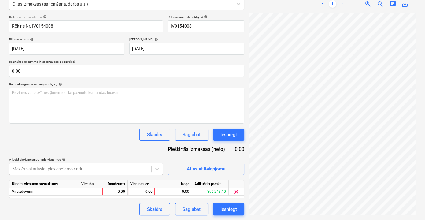
scroll to position [0, 0]
click at [140, 190] on div "0.00" at bounding box center [141, 192] width 22 height 8
type input "22.13"
click at [132, 201] on div "Dokumenta nosaukums help Rēķins Nr. IV0154008 Rēķina numurs (neobligāti) help I…" at bounding box center [126, 115] width 235 height 200
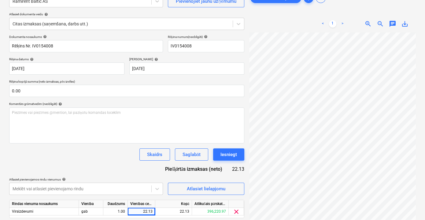
scroll to position [80, 0]
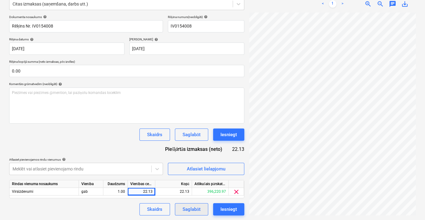
click at [194, 210] on div "Saglabāt" at bounding box center [192, 209] width 18 height 8
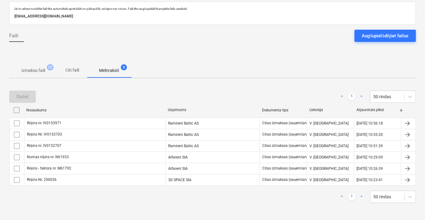
scroll to position [30, 0]
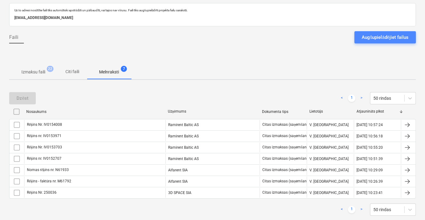
click at [364, 36] on div "Augšupielādējiet failus" at bounding box center [385, 37] width 47 height 8
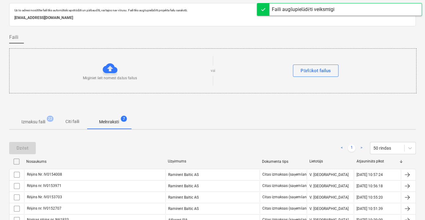
click at [70, 122] on p "Citi faili" at bounding box center [72, 121] width 15 height 6
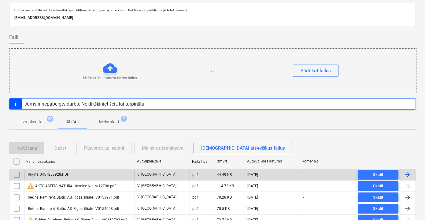
click at [90, 172] on div "Rēķins_0457253928.PDF" at bounding box center [79, 175] width 110 height 10
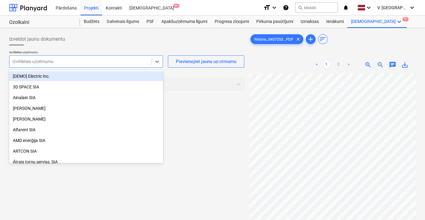
click at [41, 59] on div at bounding box center [81, 61] width 136 height 6
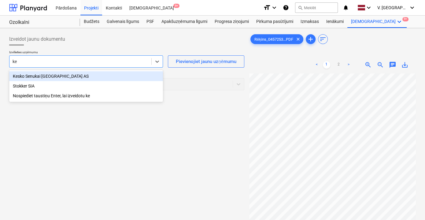
type input "kes"
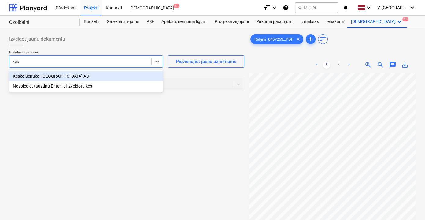
click at [39, 75] on div "Kesko Senukai [GEOGRAPHIC_DATA] AS" at bounding box center [86, 76] width 154 height 10
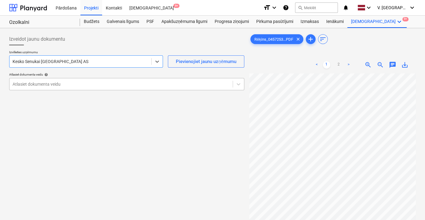
click at [107, 86] on div at bounding box center [121, 84] width 217 height 6
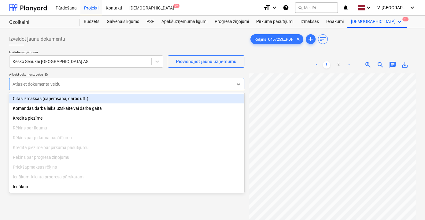
click at [85, 97] on div "Citas izmaksas (saņemšana, darbs utt.)" at bounding box center [126, 99] width 235 height 10
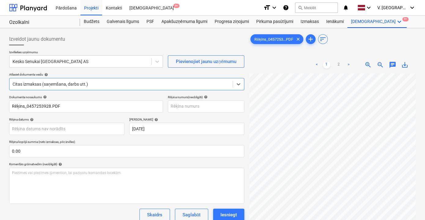
click at [43, 100] on p "Dokumenta nosaukums help" at bounding box center [86, 97] width 154 height 5
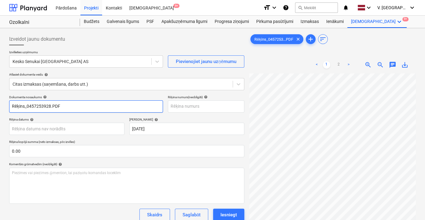
click at [44, 101] on input "Rēķins_0457253928.PDF" at bounding box center [86, 106] width 154 height 12
drag, startPoint x: 59, startPoint y: 106, endPoint x: 34, endPoint y: 104, distance: 25.2
click at [34, 104] on input "Pavadzīme 457253928" at bounding box center [86, 106] width 154 height 12
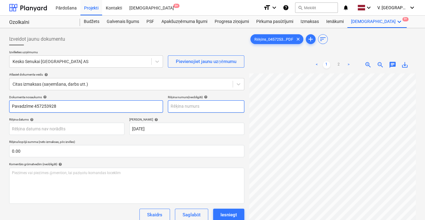
type input "Pavadzīme 457253928"
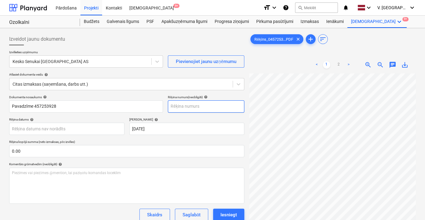
click at [189, 108] on input "text" at bounding box center [206, 106] width 76 height 12
paste input "457253928"
type input "457253928"
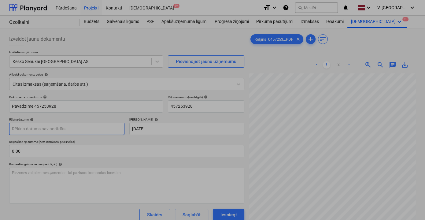
click at [67, 130] on body "Pārdošana Projekti Kontakti Iesūtne 9+ format_size keyboard_arrow_down help sea…" at bounding box center [212, 110] width 425 height 220
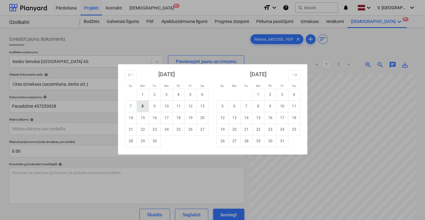
click at [142, 107] on td "8" at bounding box center [143, 106] width 12 height 12
type input "[DATE]"
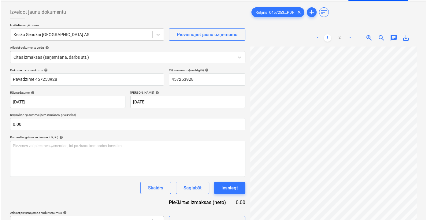
scroll to position [61, 0]
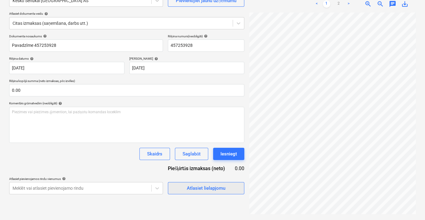
click at [199, 189] on div "Atlasiet lielapjomu" at bounding box center [206, 188] width 39 height 8
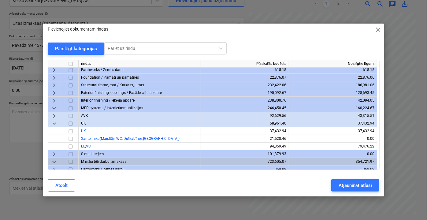
scroll to position [0, 0]
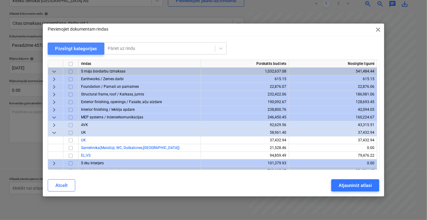
click at [74, 50] on div "Pārslēgt kategorijas" at bounding box center [76, 49] width 42 height 8
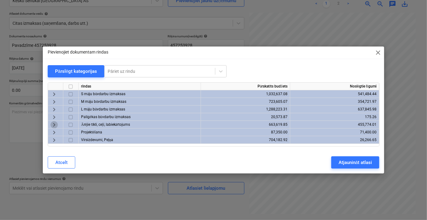
click at [54, 125] on span "keyboard_arrow_right" at bounding box center [53, 124] width 7 height 7
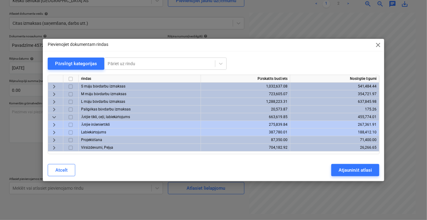
click at [52, 131] on span "keyboard_arrow_right" at bounding box center [53, 132] width 7 height 7
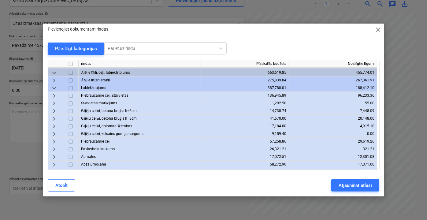
scroll to position [23, 0]
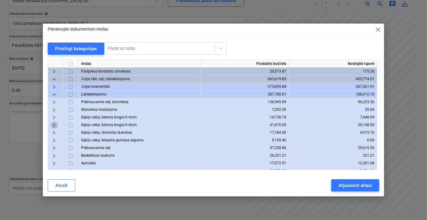
click at [53, 124] on span "keyboard_arrow_right" at bounding box center [53, 124] width 7 height 7
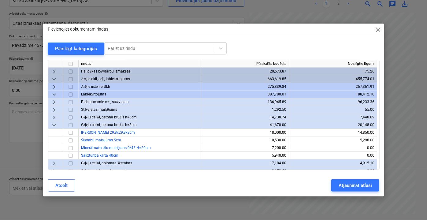
click at [54, 125] on span "keyboard_arrow_down" at bounding box center [53, 124] width 7 height 7
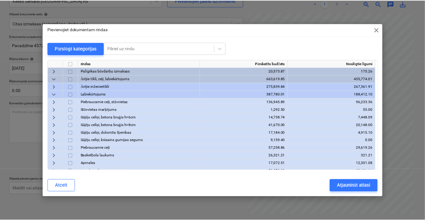
scroll to position [51, 0]
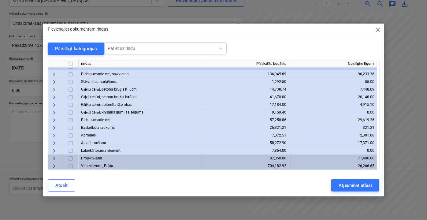
click at [54, 73] on span "keyboard_arrow_right" at bounding box center [53, 73] width 7 height 7
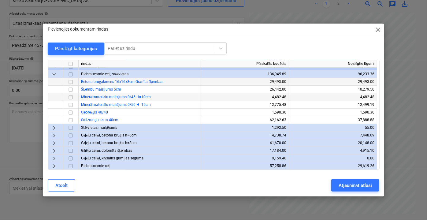
click at [70, 81] on input "checkbox" at bounding box center [70, 81] width 7 height 7
click at [368, 186] on div "Atjaunināt atlasi" at bounding box center [354, 185] width 33 height 8
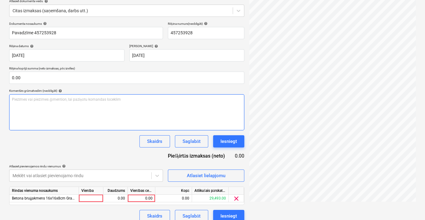
scroll to position [80, 0]
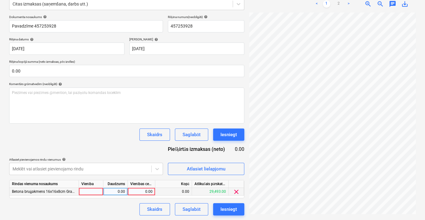
click at [147, 193] on div "0.00" at bounding box center [141, 192] width 22 height 8
type input "11944.41"
click at [111, 205] on div "Skaidrs Saglabāt Iesniegt" at bounding box center [126, 209] width 235 height 12
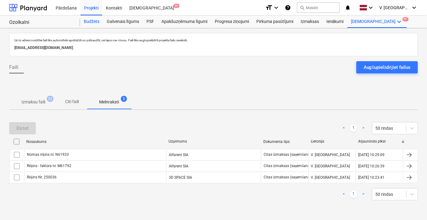
click at [89, 22] on div "Budžets" at bounding box center [91, 22] width 23 height 12
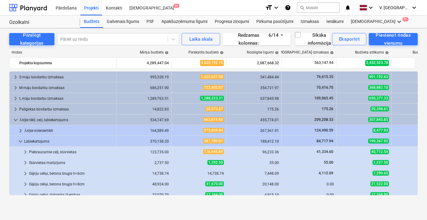
scroll to position [133, 0]
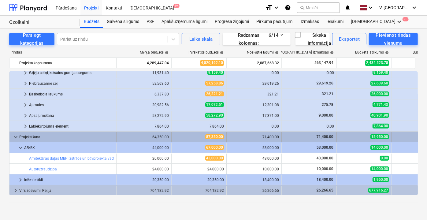
click at [17, 135] on span "keyboard_arrow_down" at bounding box center [15, 136] width 7 height 7
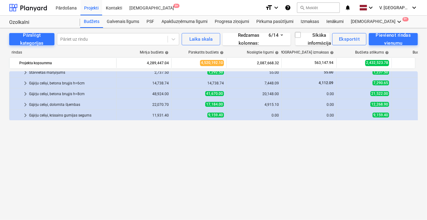
scroll to position [0, 0]
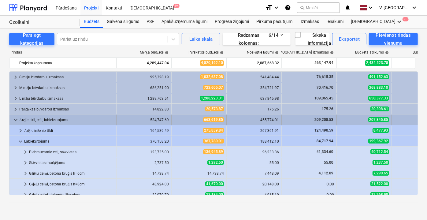
click at [11, 119] on div "keyboard_arrow_down Ārējie tīkli, ceļi, labiekārtojums" at bounding box center [62, 120] width 107 height 10
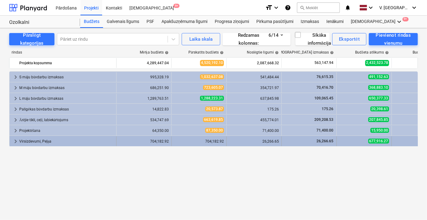
click at [13, 142] on span "keyboard_arrow_right" at bounding box center [15, 141] width 7 height 7
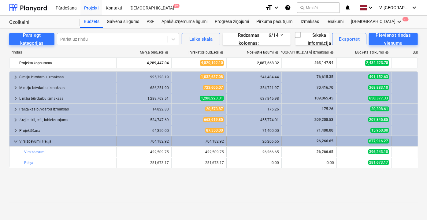
click at [16, 141] on span "keyboard_arrow_down" at bounding box center [15, 141] width 7 height 7
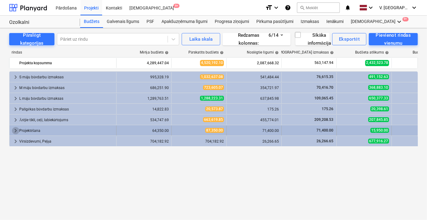
click at [16, 130] on span "keyboard_arrow_right" at bounding box center [15, 130] width 7 height 7
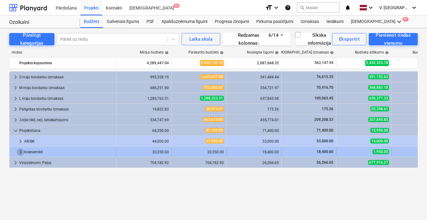
click at [18, 152] on span "keyboard_arrow_right" at bounding box center [20, 151] width 7 height 7
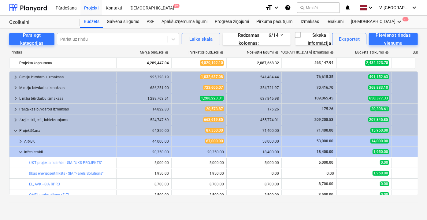
click at [18, 152] on span "keyboard_arrow_down" at bounding box center [20, 151] width 7 height 7
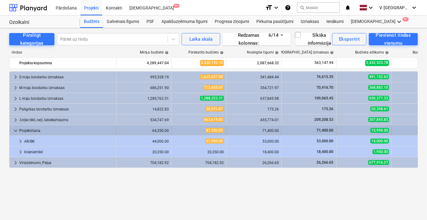
click at [16, 131] on span "keyboard_arrow_down" at bounding box center [15, 130] width 7 height 7
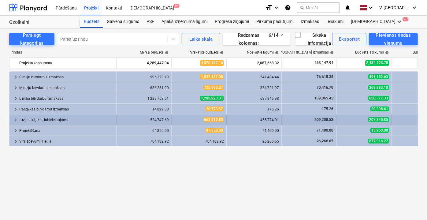
click at [15, 119] on span "keyboard_arrow_right" at bounding box center [15, 119] width 7 height 7
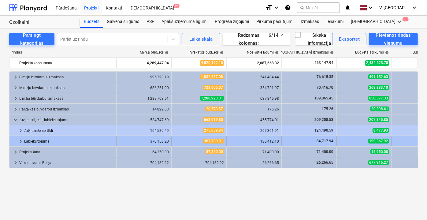
click at [19, 141] on span "keyboard_arrow_right" at bounding box center [20, 141] width 7 height 7
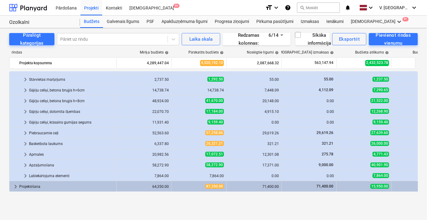
scroll to position [62, 0]
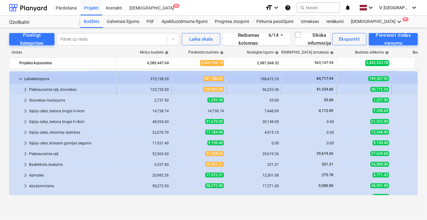
click at [27, 87] on span "keyboard_arrow_right" at bounding box center [25, 89] width 7 height 7
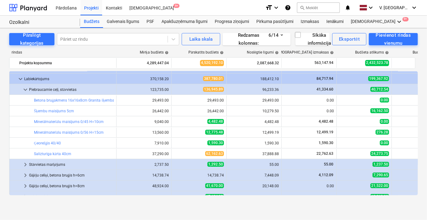
click at [27, 87] on span "keyboard_arrow_down" at bounding box center [25, 89] width 7 height 7
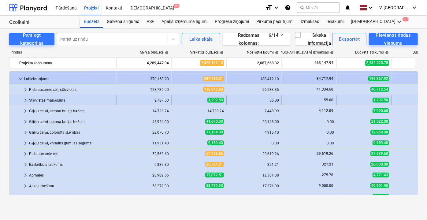
click at [27, 98] on span "keyboard_arrow_right" at bounding box center [25, 100] width 7 height 7
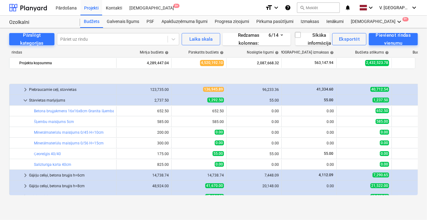
scroll to position [90, 0]
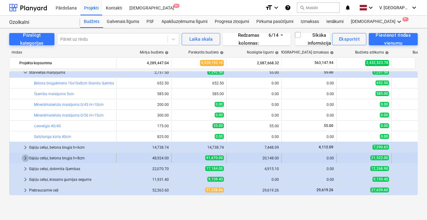
click at [26, 157] on span "keyboard_arrow_right" at bounding box center [25, 157] width 7 height 7
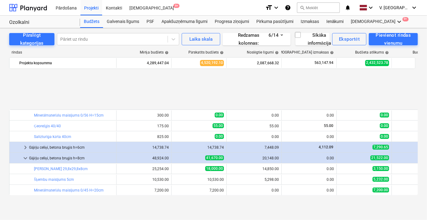
scroll to position [146, 0]
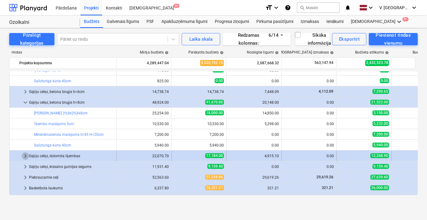
click at [24, 156] on span "keyboard_arrow_right" at bounding box center [25, 155] width 7 height 7
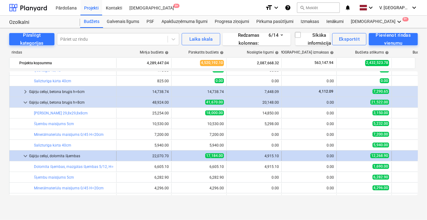
click at [24, 156] on span "keyboard_arrow_down" at bounding box center [25, 155] width 7 height 7
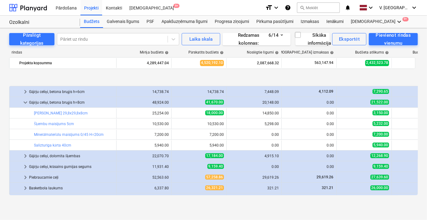
scroll to position [174, 0]
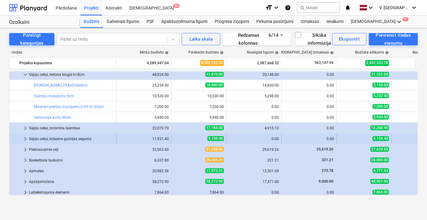
click at [25, 136] on span "keyboard_arrow_right" at bounding box center [25, 138] width 7 height 7
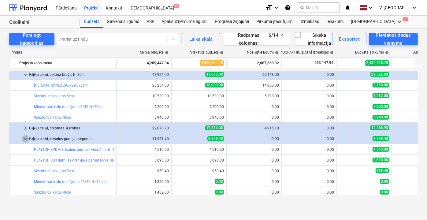
click at [25, 136] on span "keyboard_arrow_down" at bounding box center [25, 138] width 7 height 7
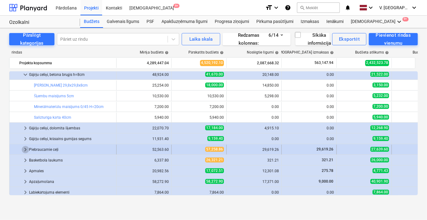
click at [25, 148] on span "keyboard_arrow_right" at bounding box center [25, 149] width 7 height 7
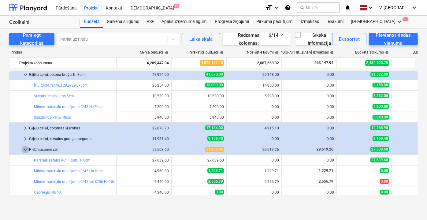
click at [25, 148] on span "keyboard_arrow_down" at bounding box center [25, 149] width 7 height 7
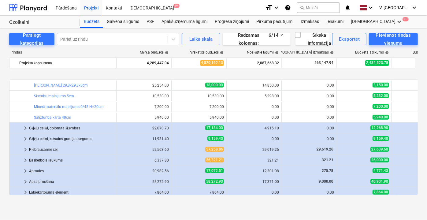
scroll to position [197, 0]
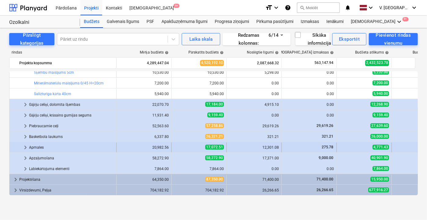
click at [25, 146] on span "keyboard_arrow_right" at bounding box center [25, 147] width 7 height 7
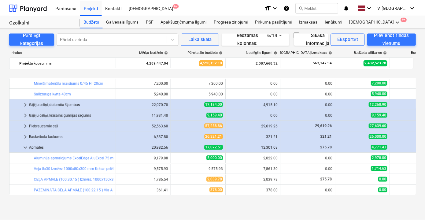
scroll to position [225, 0]
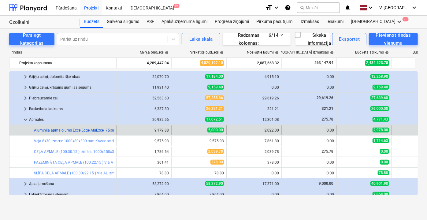
click at [89, 130] on link "Alumīnija apmalojums ExcelEdge AluExcel 75 mm Edging Izmērs: 2500X6.5X75 mm RIG…" at bounding box center [148, 130] width 229 height 4
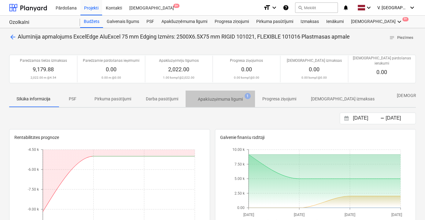
click at [216, 96] on p "Apakšuzņēmuma līgumi" at bounding box center [220, 99] width 45 height 6
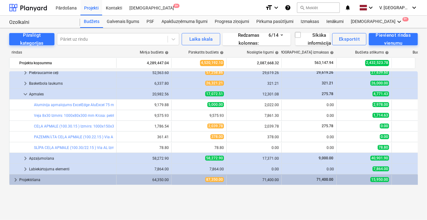
scroll to position [195, 0]
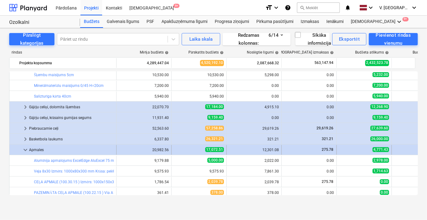
click at [33, 150] on div "Apmales" at bounding box center [71, 150] width 85 height 10
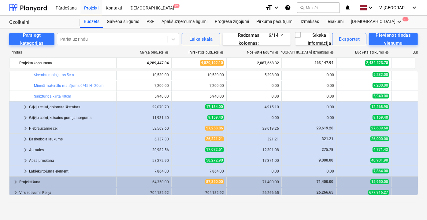
scroll to position [197, 0]
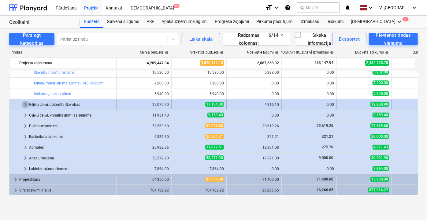
click at [27, 103] on span "keyboard_arrow_right" at bounding box center [25, 104] width 7 height 7
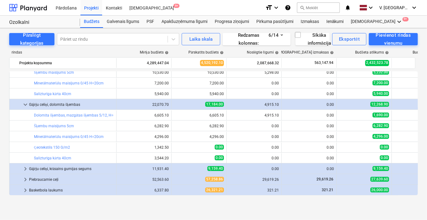
click at [27, 103] on span "keyboard_arrow_down" at bounding box center [25, 104] width 7 height 7
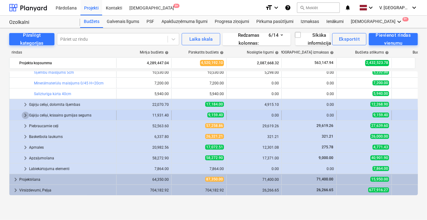
click at [26, 113] on span "keyboard_arrow_right" at bounding box center [25, 115] width 7 height 7
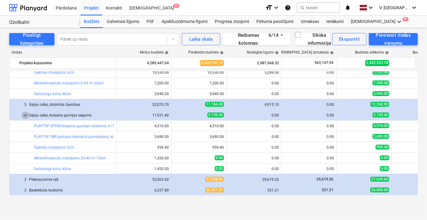
click at [26, 113] on span "keyboard_arrow_down" at bounding box center [25, 115] width 7 height 7
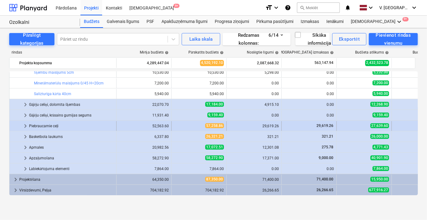
click at [24, 123] on span "keyboard_arrow_right" at bounding box center [25, 125] width 7 height 7
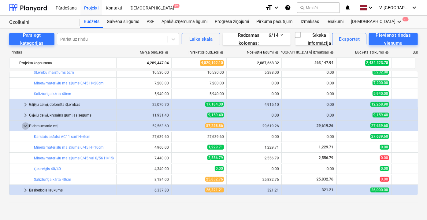
click at [24, 123] on span "keyboard_arrow_down" at bounding box center [25, 125] width 7 height 7
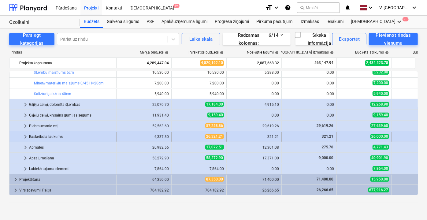
click at [26, 136] on span "keyboard_arrow_right" at bounding box center [25, 136] width 7 height 7
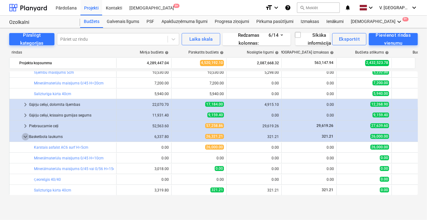
click at [26, 136] on span "keyboard_arrow_down" at bounding box center [25, 136] width 7 height 7
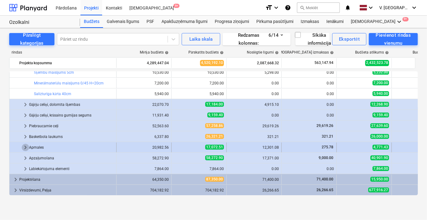
click at [25, 146] on span "keyboard_arrow_right" at bounding box center [25, 147] width 7 height 7
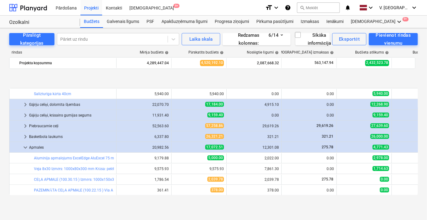
scroll to position [225, 0]
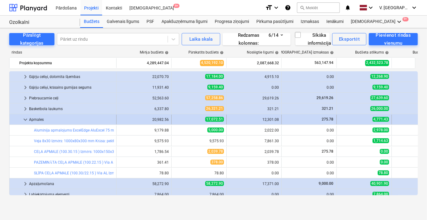
click at [24, 119] on span "keyboard_arrow_down" at bounding box center [25, 119] width 7 height 7
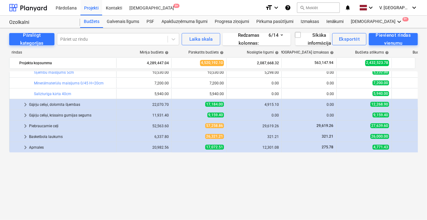
scroll to position [142, 0]
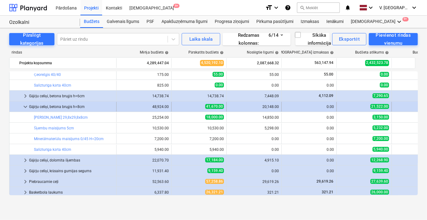
click at [27, 107] on span "keyboard_arrow_down" at bounding box center [25, 106] width 7 height 7
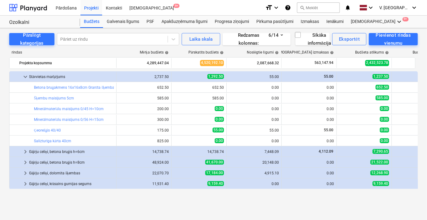
scroll to position [58, 0]
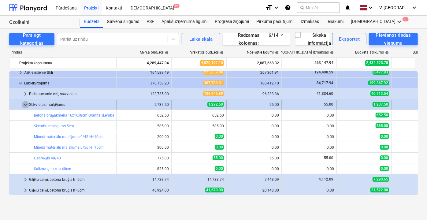
click at [28, 102] on span "keyboard_arrow_down" at bounding box center [25, 104] width 7 height 7
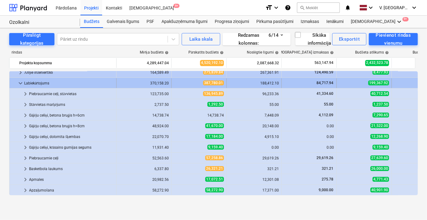
click at [21, 82] on span "keyboard_arrow_down" at bounding box center [20, 82] width 7 height 7
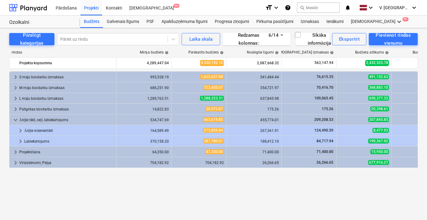
scroll to position [0, 0]
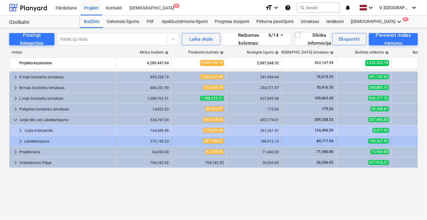
click at [20, 138] on span "keyboard_arrow_right" at bounding box center [20, 141] width 7 height 7
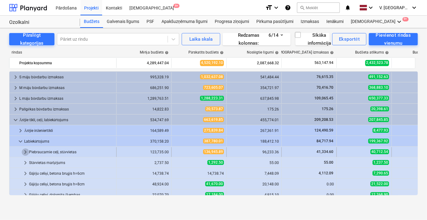
click at [27, 150] on span "keyboard_arrow_right" at bounding box center [25, 151] width 7 height 7
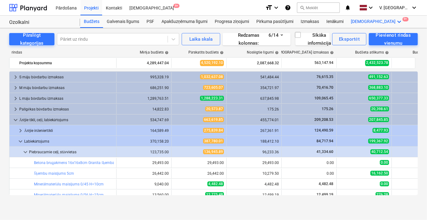
click at [359, 22] on div "Vairāk keyboard_arrow_down 9+" at bounding box center [376, 22] width 59 height 12
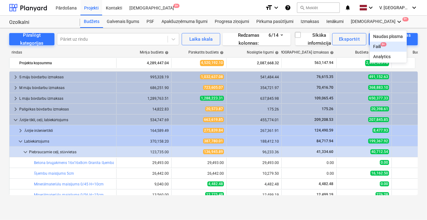
click at [373, 44] on div "Faili 9+" at bounding box center [388, 46] width 30 height 5
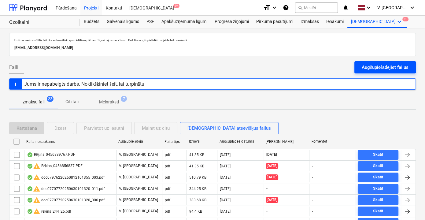
click at [371, 67] on div "Augšupielādējiet failus" at bounding box center [385, 67] width 47 height 8
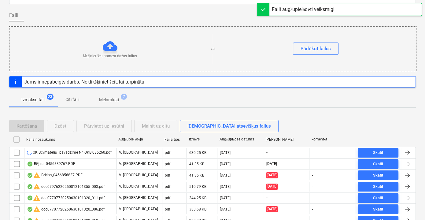
scroll to position [55, 0]
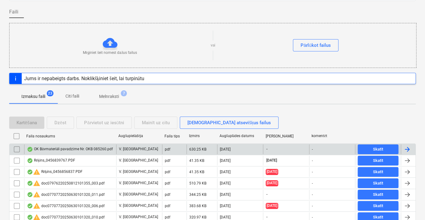
click at [91, 149] on div "OK Būvmateriāli pavadzīme Nr. OKB 085260.pdf" at bounding box center [70, 149] width 86 height 5
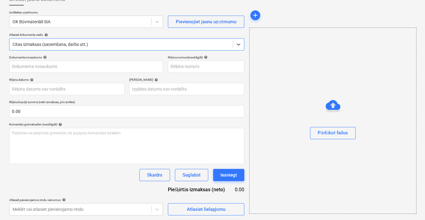
type input "40003384498"
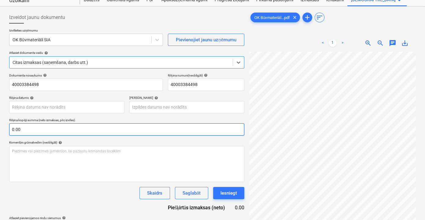
scroll to position [12, 0]
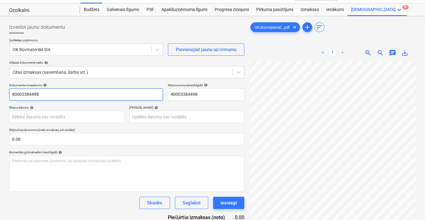
click at [80, 94] on input "40003384498" at bounding box center [86, 94] width 154 height 12
drag, startPoint x: 80, startPoint y: 94, endPoint x: 63, endPoint y: 94, distance: 17.1
click at [63, 94] on input "40003384498" at bounding box center [86, 94] width 154 height 12
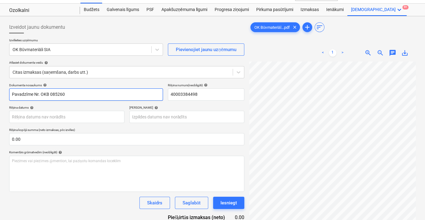
type input "Pavadzīme Nr. OKB 085260"
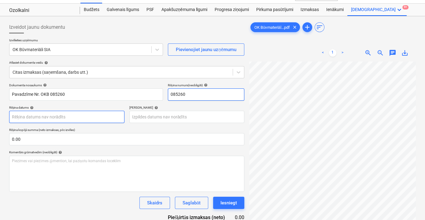
type input "085260"
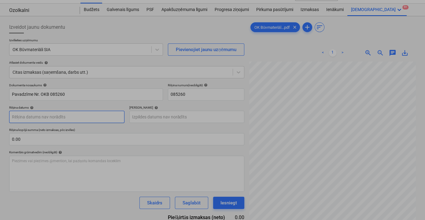
click at [71, 116] on body "Pārdošana Projekti Kontakti Iesūtne 9+ format_size keyboard_arrow_down help sea…" at bounding box center [212, 98] width 425 height 220
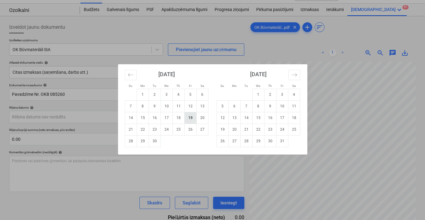
click at [192, 119] on td "19" at bounding box center [190, 118] width 12 height 12
type input "[DATE]"
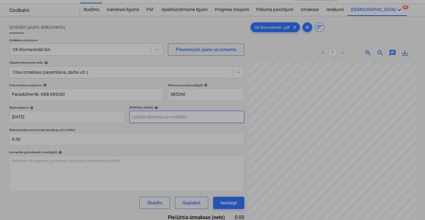
click at [184, 116] on body "Pārdošana Projekti Kontakti Iesūtne 9+ format_size keyboard_arrow_down help sea…" at bounding box center [212, 98] width 425 height 220
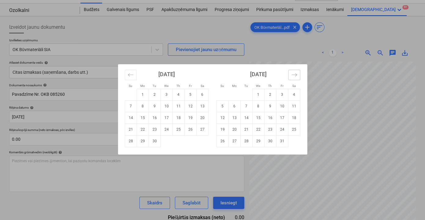
click at [299, 75] on button "Move forward to switch to the next month." at bounding box center [294, 75] width 12 height 10
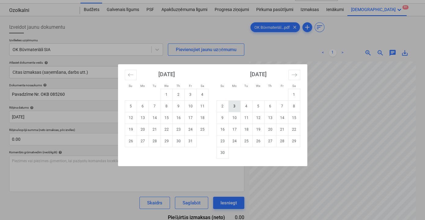
click at [235, 106] on td "3" at bounding box center [234, 106] width 12 height 12
type input "[DATE]"
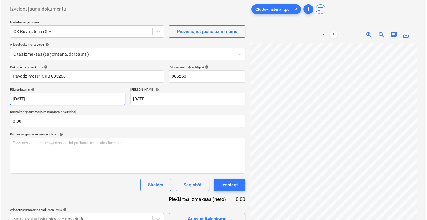
scroll to position [61, 0]
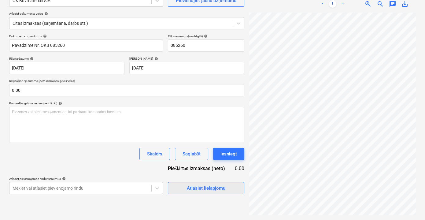
click at [212, 189] on div "Atlasiet lielapjomu" at bounding box center [206, 188] width 39 height 8
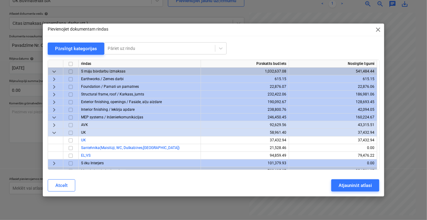
click at [55, 72] on span "keyboard_arrow_down" at bounding box center [53, 71] width 7 height 7
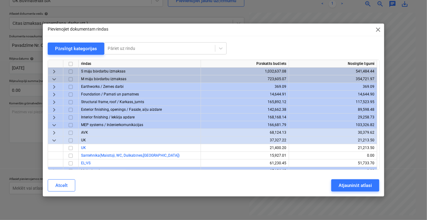
click at [51, 79] on span "keyboard_arrow_down" at bounding box center [53, 78] width 7 height 7
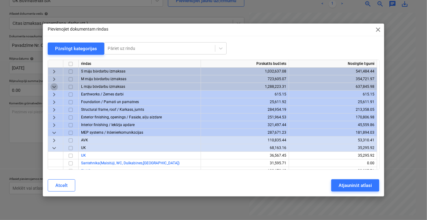
click at [56, 87] on span "keyboard_arrow_down" at bounding box center [53, 86] width 7 height 7
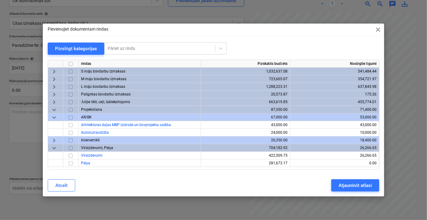
click at [55, 108] on span "keyboard_arrow_down" at bounding box center [53, 109] width 7 height 7
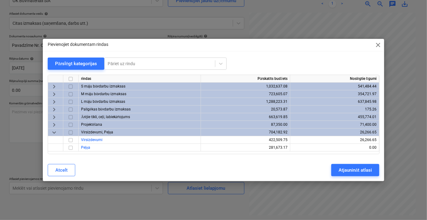
click at [53, 131] on span "keyboard_arrow_down" at bounding box center [53, 132] width 7 height 7
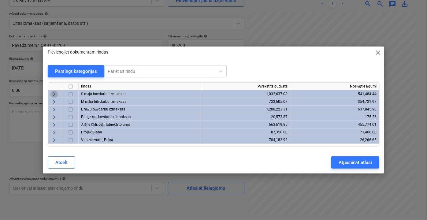
click at [53, 92] on span "keyboard_arrow_right" at bounding box center [53, 93] width 7 height 7
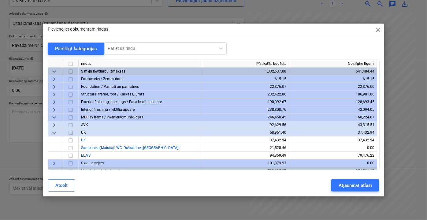
click at [54, 116] on span "keyboard_arrow_down" at bounding box center [53, 116] width 7 height 7
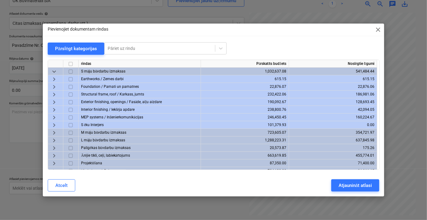
click at [53, 86] on span "keyboard_arrow_right" at bounding box center [53, 86] width 7 height 7
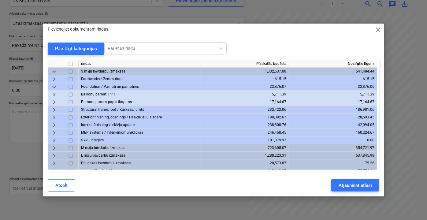
click at [55, 86] on span "keyboard_arrow_down" at bounding box center [53, 86] width 7 height 7
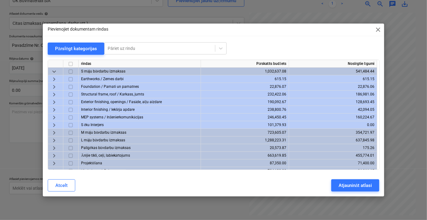
click at [53, 101] on span "keyboard_arrow_right" at bounding box center [53, 101] width 7 height 7
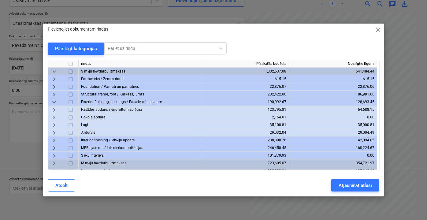
click at [53, 101] on span "keyboard_arrow_down" at bounding box center [53, 101] width 7 height 7
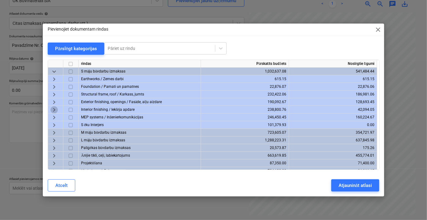
click at [53, 110] on span "keyboard_arrow_right" at bounding box center [53, 109] width 7 height 7
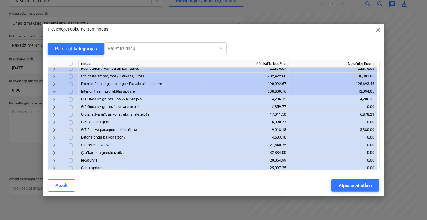
scroll to position [28, 0]
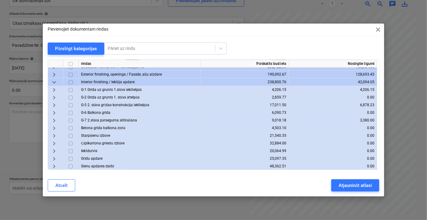
click at [56, 90] on span "keyboard_arrow_right" at bounding box center [53, 89] width 7 height 7
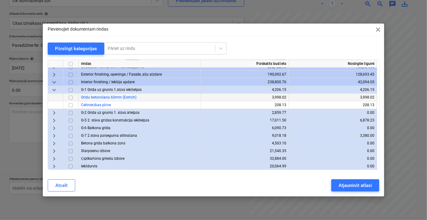
click at [71, 96] on input "checkbox" at bounding box center [70, 97] width 7 height 7
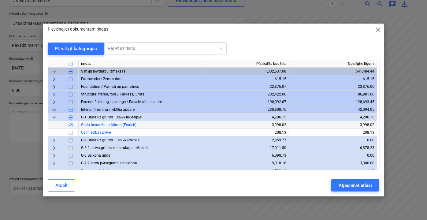
click at [54, 69] on span "keyboard_arrow_down" at bounding box center [53, 71] width 7 height 7
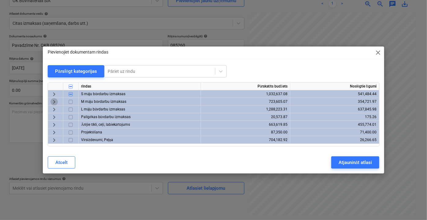
click at [55, 100] on span "keyboard_arrow_right" at bounding box center [53, 101] width 7 height 7
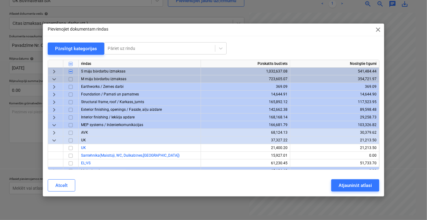
click at [56, 94] on span "keyboard_arrow_right" at bounding box center [53, 93] width 7 height 7
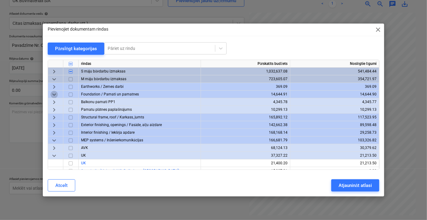
click at [56, 94] on span "keyboard_arrow_down" at bounding box center [53, 93] width 7 height 7
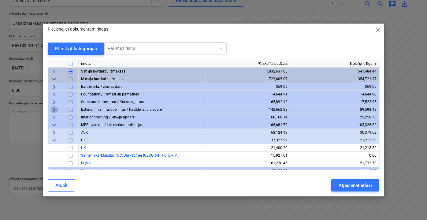
click at [55, 108] on span "keyboard_arrow_right" at bounding box center [53, 109] width 7 height 7
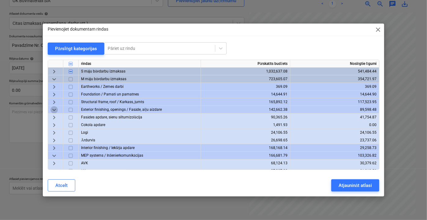
click at [55, 108] on span "keyboard_arrow_down" at bounding box center [53, 109] width 7 height 7
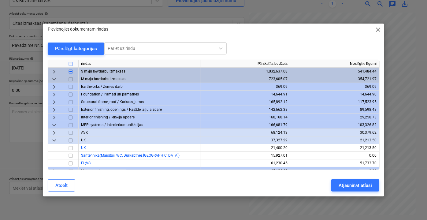
click at [55, 102] on span "keyboard_arrow_right" at bounding box center [53, 101] width 7 height 7
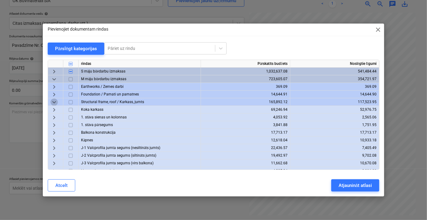
click at [52, 99] on span "keyboard_arrow_down" at bounding box center [53, 101] width 7 height 7
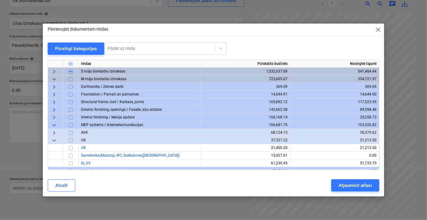
click at [52, 116] on span "keyboard_arrow_right" at bounding box center [53, 116] width 7 height 7
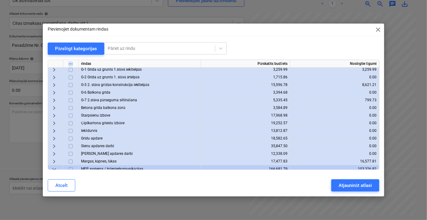
scroll to position [28, 0]
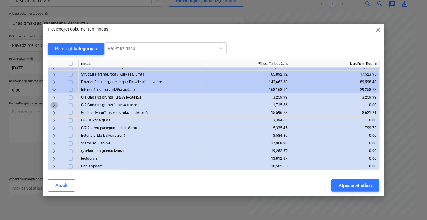
click at [52, 104] on span "keyboard_arrow_right" at bounding box center [53, 104] width 7 height 7
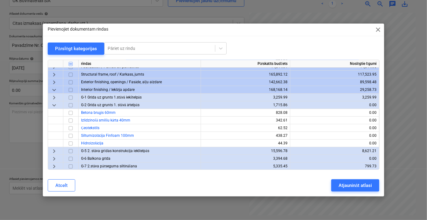
click at [53, 105] on span "keyboard_arrow_down" at bounding box center [53, 104] width 7 height 7
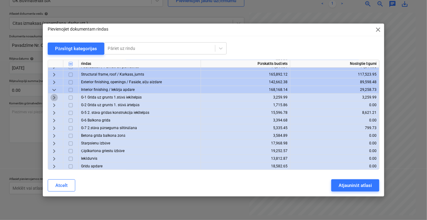
click at [53, 98] on span "keyboard_arrow_right" at bounding box center [53, 97] width 7 height 7
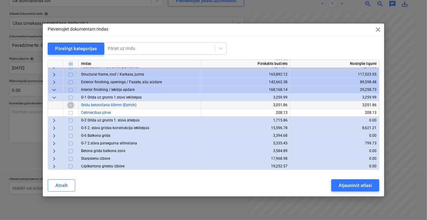
click at [70, 105] on input "checkbox" at bounding box center [70, 104] width 7 height 7
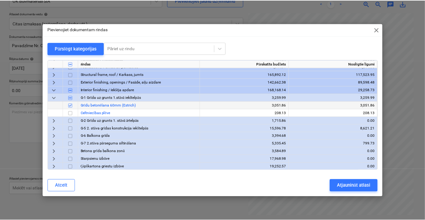
scroll to position [0, 0]
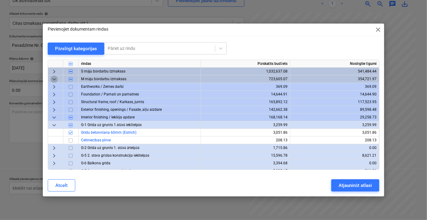
click at [52, 79] on span "keyboard_arrow_down" at bounding box center [53, 78] width 7 height 7
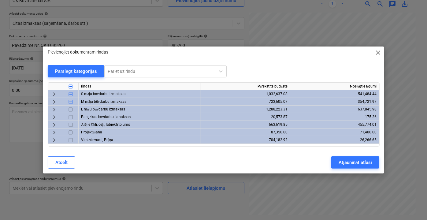
click at [54, 107] on span "keyboard_arrow_right" at bounding box center [53, 109] width 7 height 7
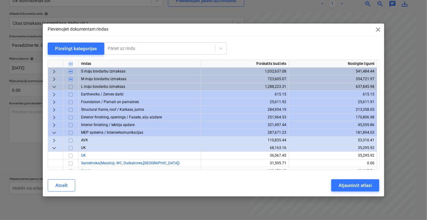
click at [54, 123] on span "keyboard_arrow_right" at bounding box center [53, 124] width 7 height 7
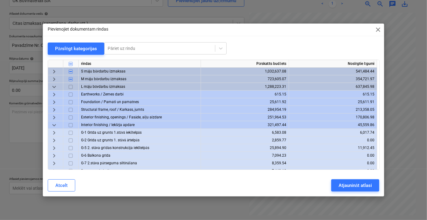
click at [54, 133] on span "keyboard_arrow_right" at bounding box center [53, 132] width 7 height 7
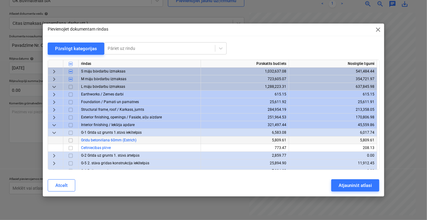
click at [71, 142] on input "checkbox" at bounding box center [70, 139] width 7 height 7
click at [360, 189] on button "Atjaunināt atlasi" at bounding box center [355, 185] width 48 height 12
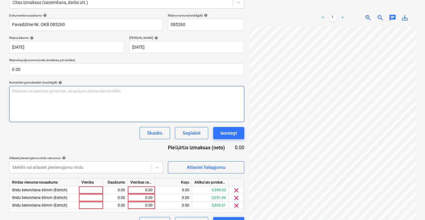
scroll to position [95, 0]
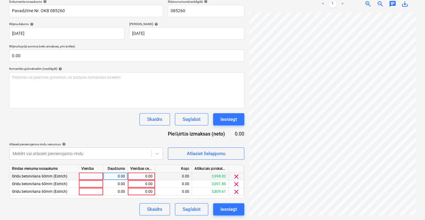
click at [146, 176] on div "0.00" at bounding box center [141, 176] width 22 height 8
type input "602.23"
click at [146, 176] on input "602.23" at bounding box center [141, 175] width 27 height 7
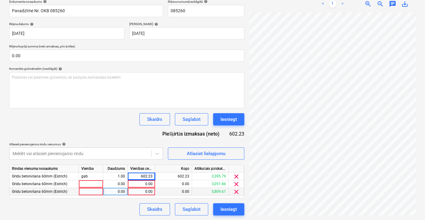
click at [145, 192] on div "0.00" at bounding box center [141, 192] width 22 height 8
click at [147, 183] on div "0.00" at bounding box center [141, 184] width 22 height 8
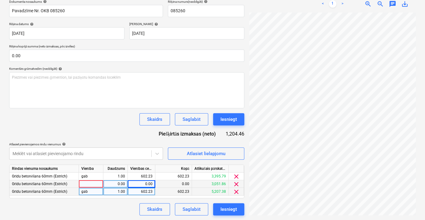
scroll to position [28, 19]
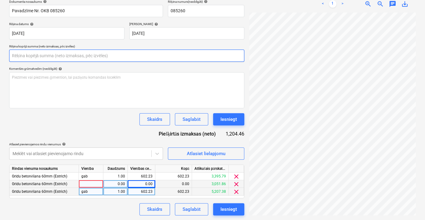
click at [59, 57] on input "text" at bounding box center [126, 56] width 235 height 12
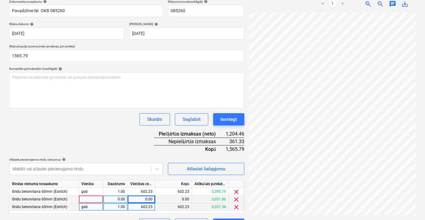
type input "1,565.79"
click at [148, 201] on div "0.00" at bounding box center [141, 199] width 22 height 8
type input "361.33"
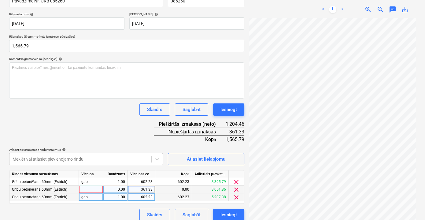
scroll to position [111, 0]
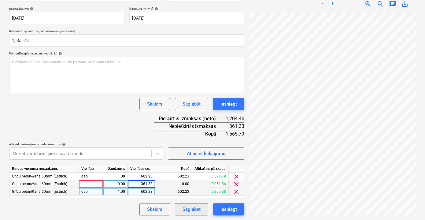
click at [196, 210] on div "Saglabāt" at bounding box center [192, 209] width 18 height 8
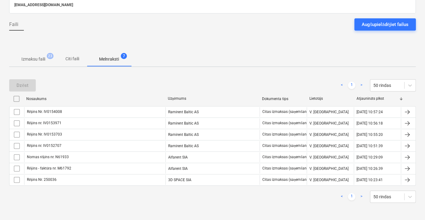
scroll to position [42, 0]
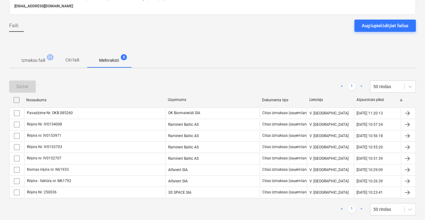
click at [262, 80] on div "Dzēst < 1 > 50 rindas" at bounding box center [212, 86] width 407 height 12
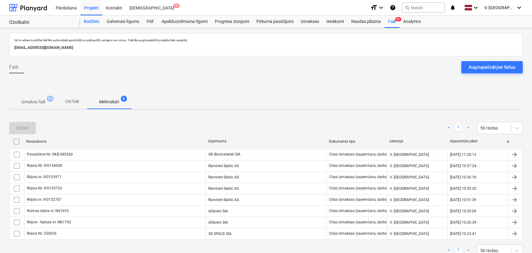
click at [96, 24] on div "Budžets" at bounding box center [91, 22] width 23 height 12
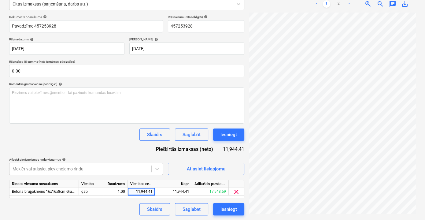
scroll to position [59, 5]
click at [236, 189] on span "clear" at bounding box center [236, 191] width 7 height 7
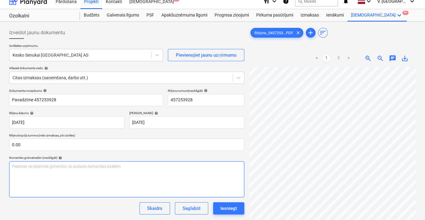
scroll to position [6, 0]
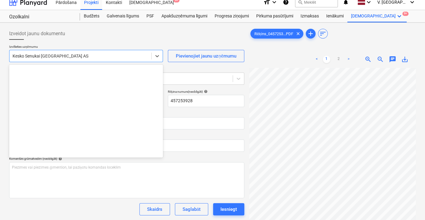
click at [85, 58] on div at bounding box center [81, 56] width 136 height 6
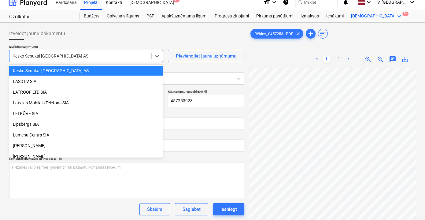
click at [84, 58] on div at bounding box center [81, 56] width 136 height 6
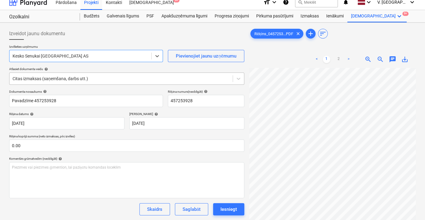
click at [98, 79] on div at bounding box center [121, 79] width 217 height 6
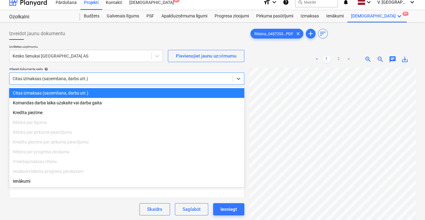
click at [98, 79] on div at bounding box center [121, 79] width 217 height 6
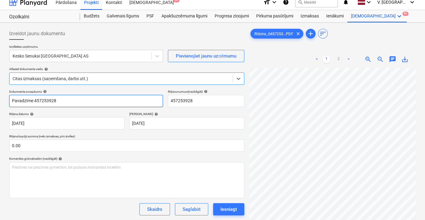
click at [84, 99] on input "Pavadzīme 457253928" at bounding box center [86, 101] width 154 height 12
type input "Pavadzīme 457253928 (sagatave)"
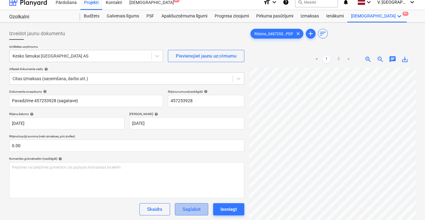
click at [189, 208] on div "Saglabāt" at bounding box center [192, 209] width 18 height 8
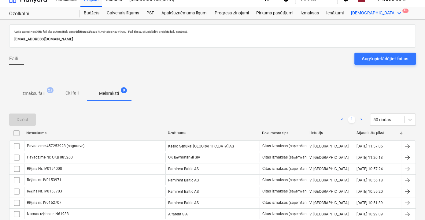
scroll to position [8, 0]
click at [395, 61] on div "Augšupielādējiet failus" at bounding box center [385, 59] width 47 height 8
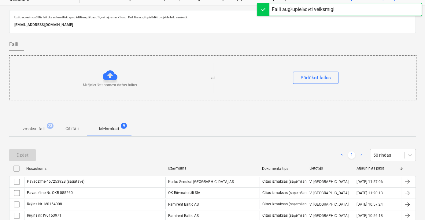
scroll to position [36, 0]
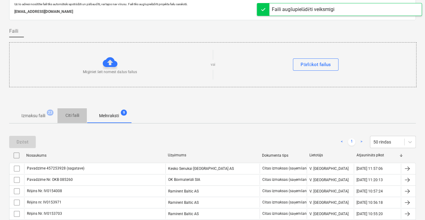
click at [77, 115] on p "Citi faili" at bounding box center [72, 115] width 15 height 6
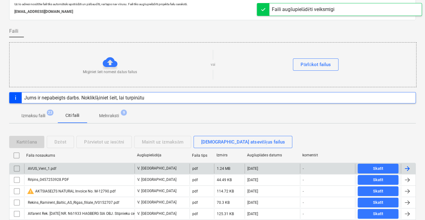
click at [67, 168] on div "AVUS_Vent_1.pdf" at bounding box center [79, 169] width 110 height 10
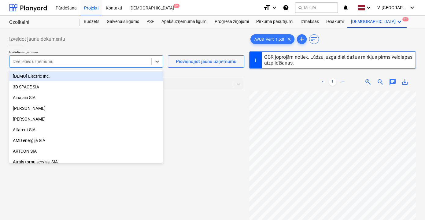
click at [78, 61] on div at bounding box center [81, 61] width 136 height 6
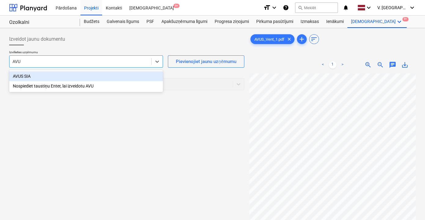
type input "AVUS"
click at [44, 78] on div "AVUS SIA" at bounding box center [86, 76] width 154 height 10
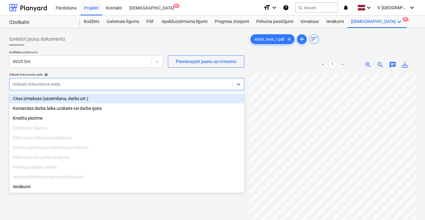
click at [86, 87] on div "Atlasiet dokumenta veidu" at bounding box center [120, 84] width 223 height 9
click at [59, 95] on div "Citas izmaksas (saņemšana, darbs utt.)" at bounding box center [126, 99] width 235 height 10
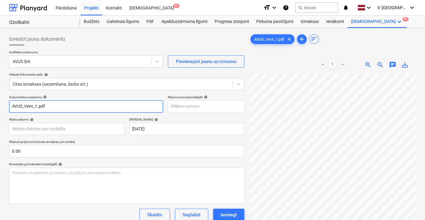
click at [63, 111] on input "AVUS_Vent_1.pdf" at bounding box center [86, 106] width 154 height 12
drag, startPoint x: 66, startPoint y: 107, endPoint x: 34, endPoint y: 105, distance: 32.2
click at [34, 105] on input "Pavadzīme AVUS01738" at bounding box center [86, 106] width 154 height 12
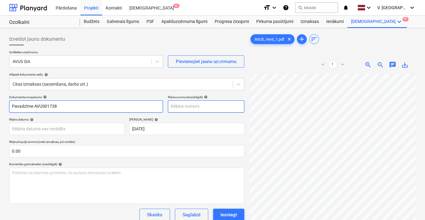
type input "Pavadzīme AVUS01738"
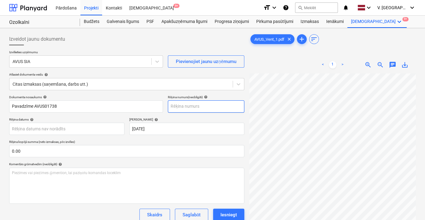
click at [200, 106] on input "text" at bounding box center [206, 106] width 76 height 12
paste input "AVUS01738"
type input "AVUS01738"
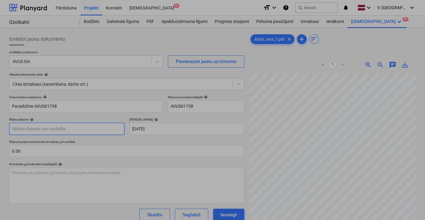
click at [91, 129] on body "Pārdošana Projekti Kontakti Iesūtne 9+ format_size keyboard_arrow_down help sea…" at bounding box center [212, 110] width 425 height 220
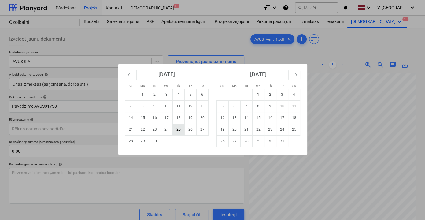
click at [177, 132] on td "25" at bounding box center [178, 130] width 12 height 12
type input "[DATE]"
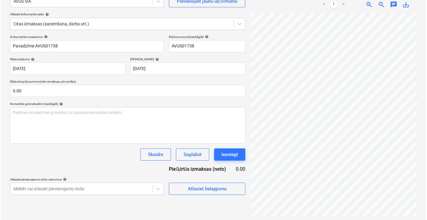
scroll to position [61, 0]
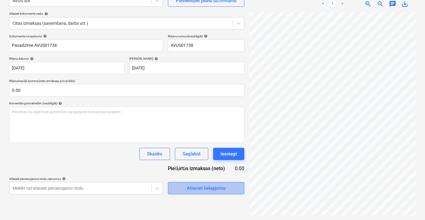
click at [184, 191] on span "Atlasiet lielapjomu" at bounding box center [205, 188] width 61 height 8
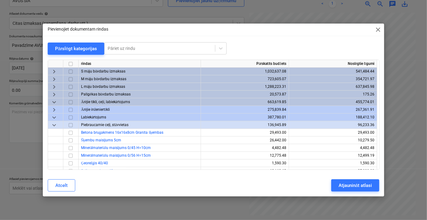
click at [53, 117] on span "keyboard_arrow_down" at bounding box center [53, 116] width 7 height 7
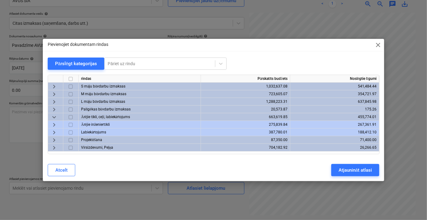
click at [53, 116] on span "keyboard_arrow_down" at bounding box center [53, 116] width 7 height 7
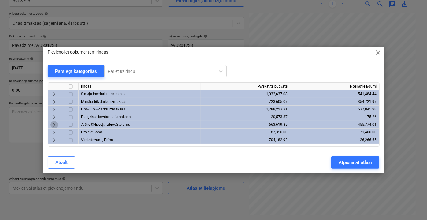
click at [52, 124] on span "keyboard_arrow_right" at bounding box center [53, 124] width 7 height 7
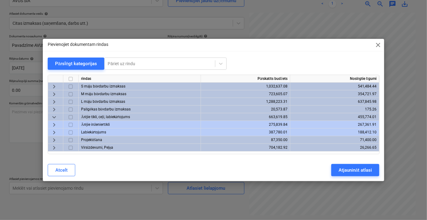
click at [53, 124] on span "keyboard_arrow_right" at bounding box center [53, 124] width 7 height 7
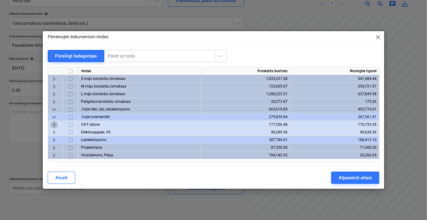
click at [54, 124] on span "keyboard_arrow_right" at bounding box center [53, 124] width 7 height 7
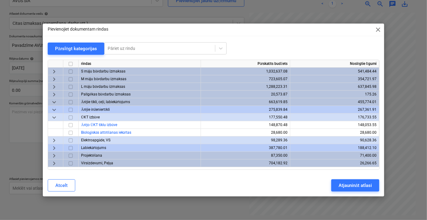
click at [54, 117] on span "keyboard_arrow_down" at bounding box center [53, 116] width 7 height 7
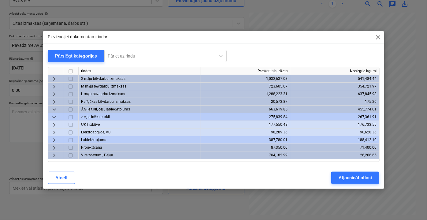
click at [55, 118] on span "keyboard_arrow_down" at bounding box center [53, 116] width 7 height 7
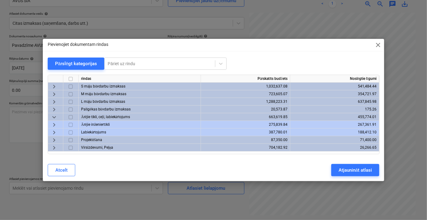
click at [55, 118] on span "keyboard_arrow_down" at bounding box center [53, 116] width 7 height 7
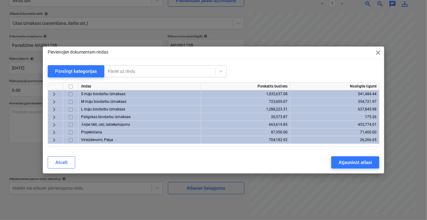
click at [54, 140] on span "keyboard_arrow_right" at bounding box center [53, 139] width 7 height 7
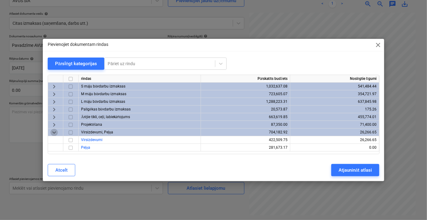
click at [54, 133] on span "keyboard_arrow_down" at bounding box center [53, 132] width 7 height 7
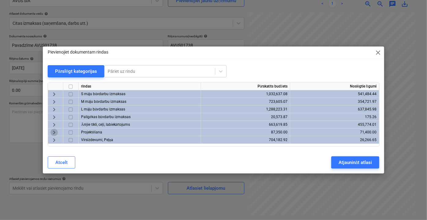
click at [53, 131] on span "keyboard_arrow_right" at bounding box center [53, 132] width 7 height 7
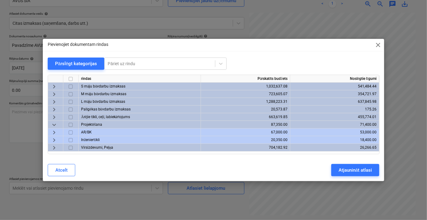
click at [55, 125] on span "keyboard_arrow_down" at bounding box center [53, 124] width 7 height 7
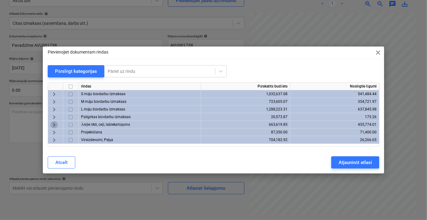
click at [53, 124] on span "keyboard_arrow_right" at bounding box center [53, 124] width 7 height 7
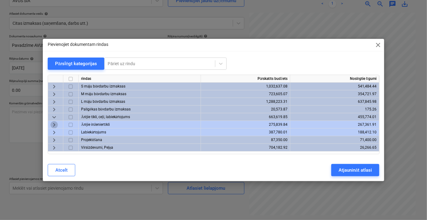
click at [53, 124] on span "keyboard_arrow_right" at bounding box center [53, 124] width 7 height 7
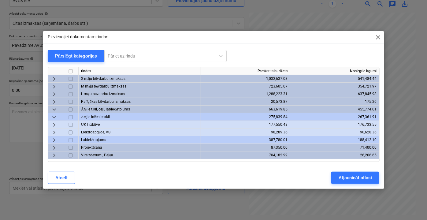
click at [55, 117] on span "keyboard_arrow_down" at bounding box center [53, 116] width 7 height 7
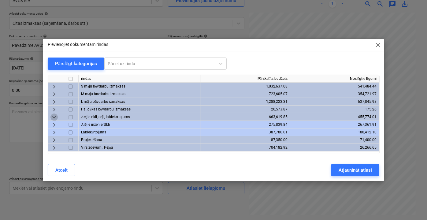
click at [55, 117] on span "keyboard_arrow_down" at bounding box center [53, 116] width 7 height 7
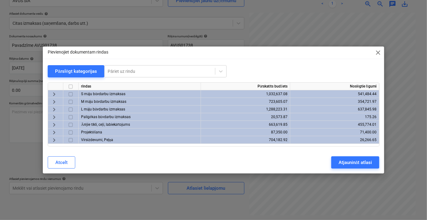
click at [56, 109] on span "keyboard_arrow_right" at bounding box center [53, 109] width 7 height 7
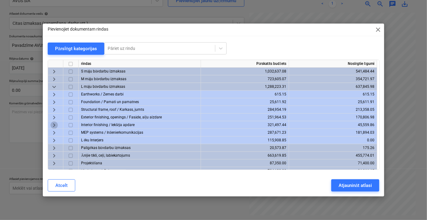
click at [52, 127] on span "keyboard_arrow_right" at bounding box center [53, 124] width 7 height 7
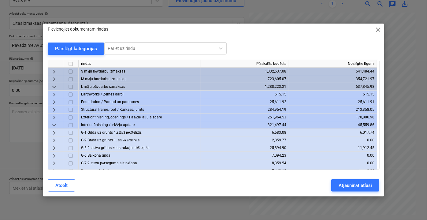
click at [53, 125] on span "keyboard_arrow_down" at bounding box center [53, 124] width 7 height 7
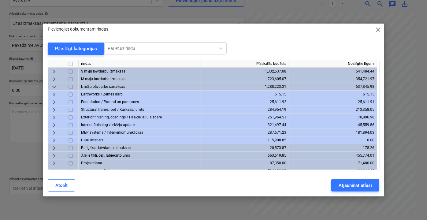
click at [53, 132] on span "keyboard_arrow_right" at bounding box center [53, 132] width 7 height 7
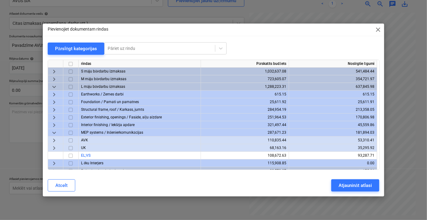
click at [54, 139] on span "keyboard_arrow_right" at bounding box center [53, 139] width 7 height 7
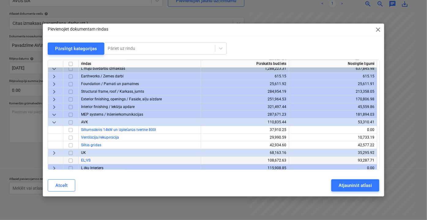
scroll to position [28, 0]
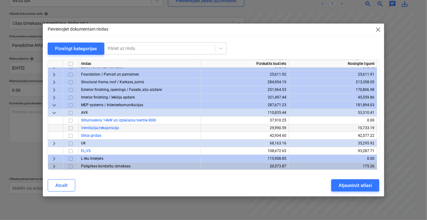
click at [72, 127] on input "checkbox" at bounding box center [70, 127] width 7 height 7
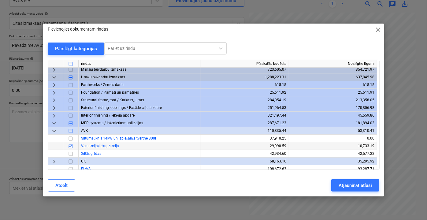
scroll to position [0, 0]
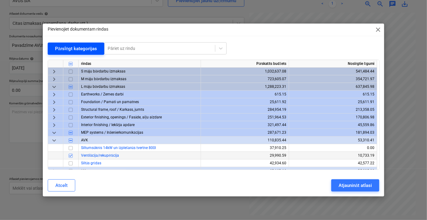
click at [71, 47] on div "Pārslēgt kategorijas" at bounding box center [76, 49] width 42 height 8
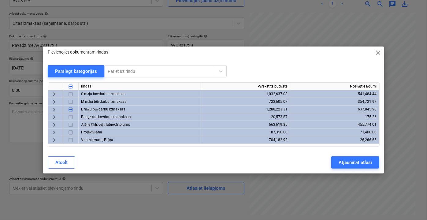
click at [53, 100] on span "keyboard_arrow_right" at bounding box center [53, 101] width 7 height 7
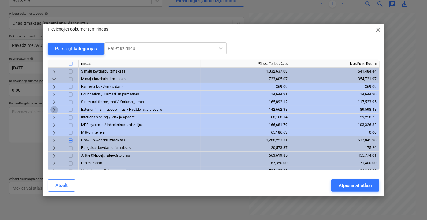
click at [53, 110] on span "keyboard_arrow_right" at bounding box center [53, 109] width 7 height 7
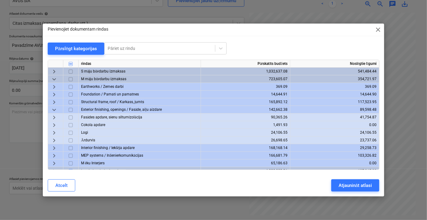
click at [53, 110] on span "keyboard_arrow_down" at bounding box center [53, 109] width 7 height 7
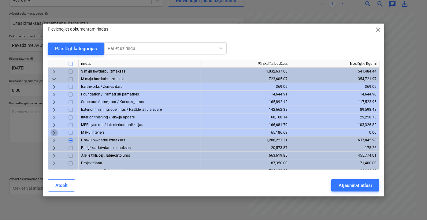
click at [54, 134] on span "keyboard_arrow_right" at bounding box center [53, 132] width 7 height 7
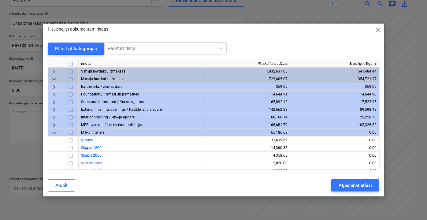
click at [54, 134] on span "keyboard_arrow_down" at bounding box center [53, 132] width 7 height 7
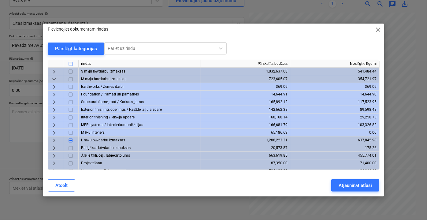
click at [55, 139] on span "keyboard_arrow_right" at bounding box center [53, 139] width 7 height 7
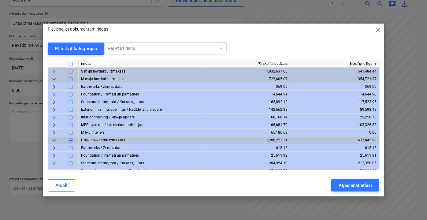
click at [55, 139] on span "keyboard_arrow_down" at bounding box center [53, 139] width 7 height 7
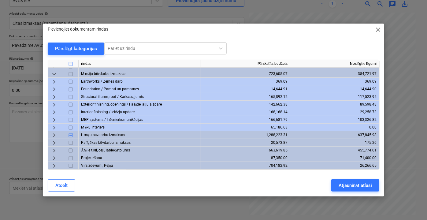
scroll to position [7, 0]
click at [52, 132] on span "keyboard_arrow_right" at bounding box center [53, 134] width 7 height 7
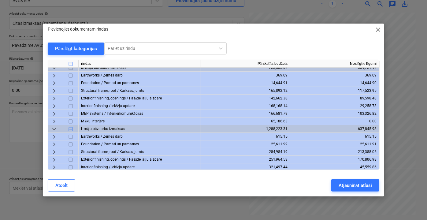
scroll to position [5, 0]
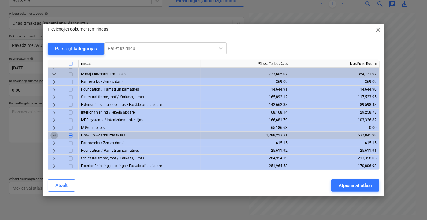
click at [55, 134] on span "keyboard_arrow_down" at bounding box center [53, 134] width 7 height 7
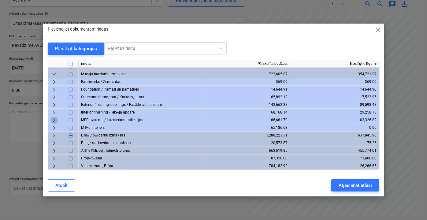
click at [55, 121] on span "keyboard_arrow_right" at bounding box center [53, 119] width 7 height 7
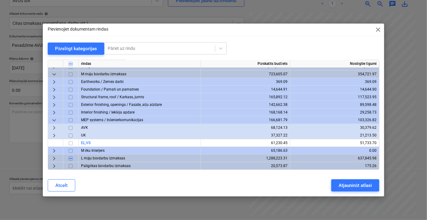
click at [53, 127] on span "keyboard_arrow_right" at bounding box center [53, 127] width 7 height 7
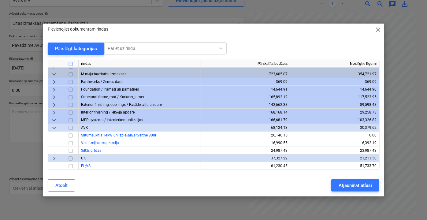
click at [53, 127] on span "keyboard_arrow_down" at bounding box center [53, 127] width 7 height 7
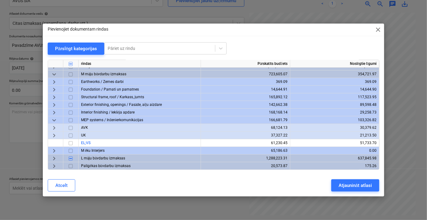
click at [51, 135] on span "keyboard_arrow_right" at bounding box center [53, 134] width 7 height 7
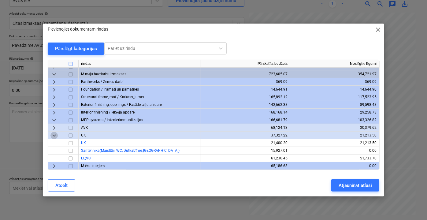
click at [51, 135] on span "keyboard_arrow_down" at bounding box center [53, 134] width 7 height 7
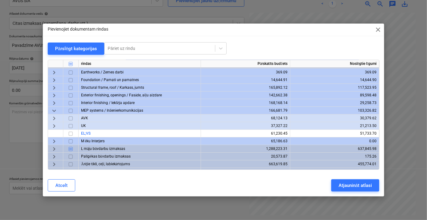
scroll to position [2, 0]
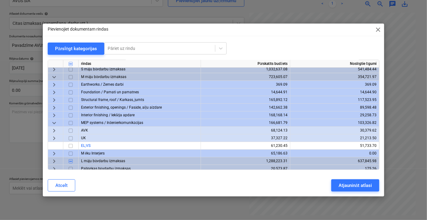
click at [53, 137] on span "keyboard_arrow_right" at bounding box center [53, 137] width 7 height 7
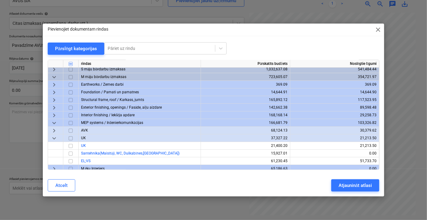
click at [53, 137] on span "keyboard_arrow_down" at bounding box center [53, 137] width 7 height 7
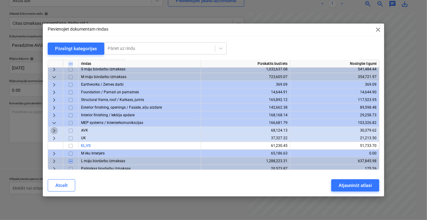
click at [53, 131] on span "keyboard_arrow_right" at bounding box center [53, 130] width 7 height 7
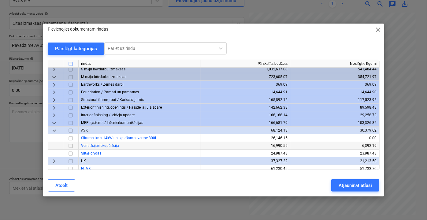
click at [72, 145] on input "checkbox" at bounding box center [70, 145] width 7 height 7
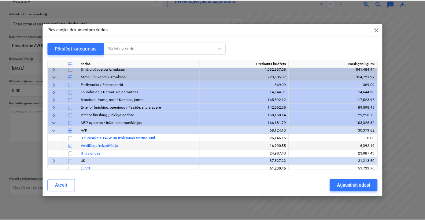
scroll to position [0, 0]
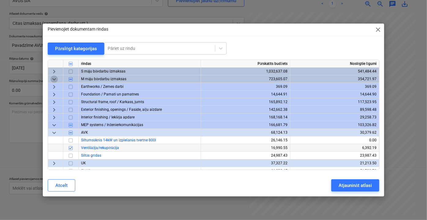
click at [55, 79] on span "keyboard_arrow_down" at bounding box center [53, 78] width 7 height 7
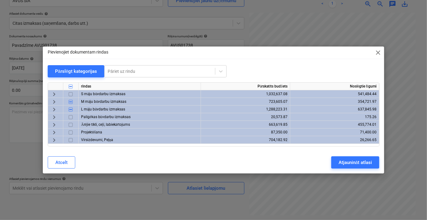
click at [54, 93] on span "keyboard_arrow_right" at bounding box center [53, 93] width 7 height 7
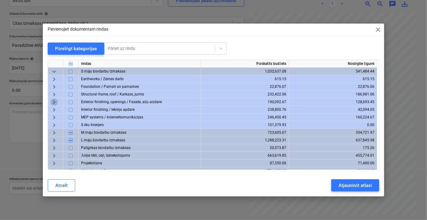
click at [52, 99] on span "keyboard_arrow_right" at bounding box center [53, 101] width 7 height 7
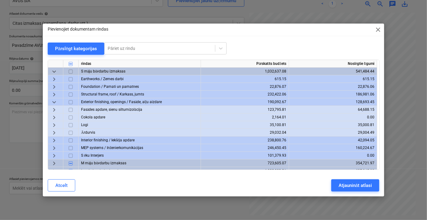
click at [52, 99] on span "keyboard_arrow_down" at bounding box center [53, 101] width 7 height 7
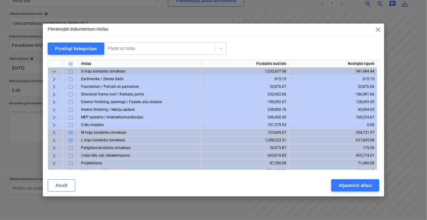
click at [53, 117] on span "keyboard_arrow_right" at bounding box center [53, 116] width 7 height 7
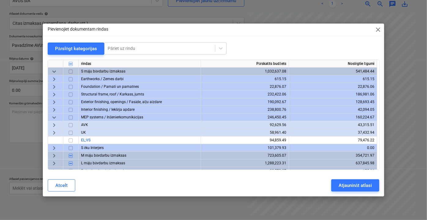
click at [54, 124] on span "keyboard_arrow_right" at bounding box center [53, 124] width 7 height 7
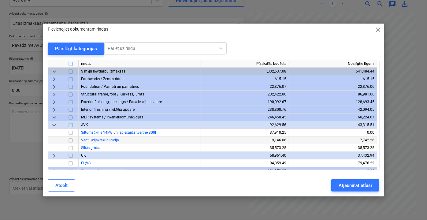
click at [71, 141] on input "checkbox" at bounding box center [70, 139] width 7 height 7
click at [352, 187] on div "Atjaunināt atlasi" at bounding box center [354, 185] width 33 height 8
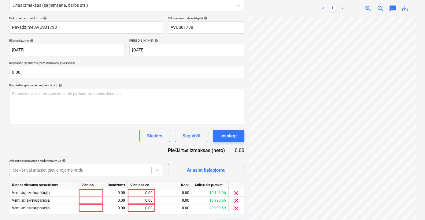
scroll to position [95, 0]
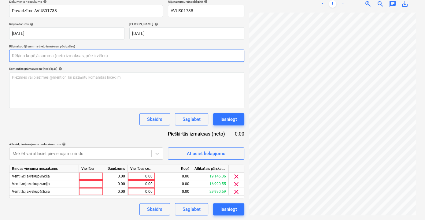
click at [52, 58] on input "text" at bounding box center [126, 56] width 235 height 12
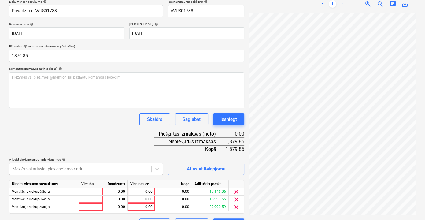
type input "1,879.85"
click at [76, 138] on div "Dokumenta nosaukums help Pavadzīme AVUS01738 Rēķina numurs (neobligāti) help AV…" at bounding box center [126, 115] width 235 height 231
click at [133, 191] on div "0.00" at bounding box center [141, 192] width 22 height 8
type input "723.02"
click at [144, 190] on input "723.02" at bounding box center [141, 191] width 27 height 7
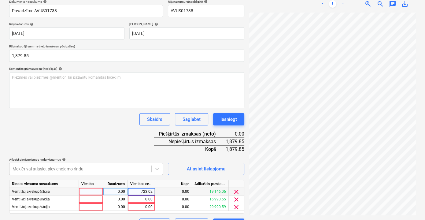
click at [144, 190] on input "723.02" at bounding box center [141, 191] width 27 height 7
click at [150, 207] on div "0.00" at bounding box center [141, 207] width 22 height 8
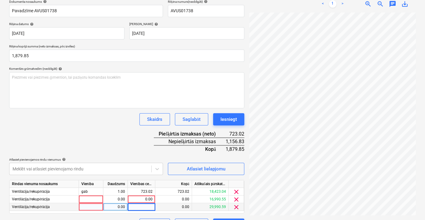
type input "723.02"
click at [150, 198] on div "0.00" at bounding box center [141, 199] width 22 height 8
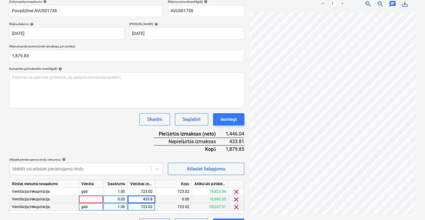
type input "433.81"
click at [107, 137] on div "Dokumenta nosaukums help Pavadzīme AVUS01738 Rēķina numurs (neobligāti) help AV…" at bounding box center [126, 115] width 235 height 231
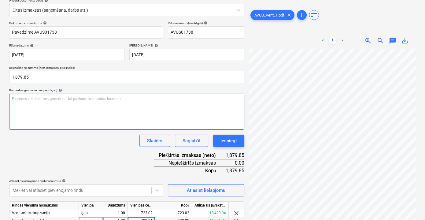
scroll to position [111, 0]
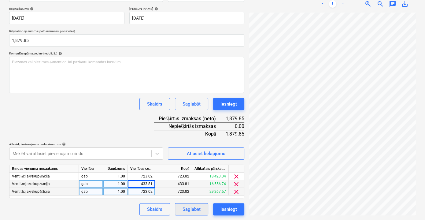
click at [193, 208] on div "Saglabāt" at bounding box center [192, 209] width 18 height 8
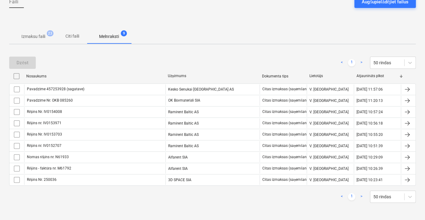
scroll to position [64, 0]
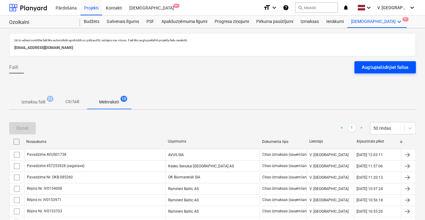
click at [380, 70] on div "Augšupielādējiet failus" at bounding box center [385, 67] width 47 height 8
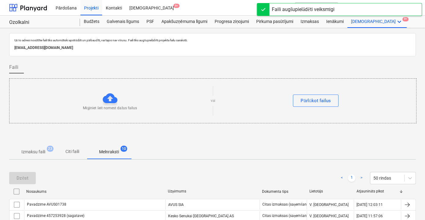
click at [70, 153] on p "Citi faili" at bounding box center [72, 151] width 15 height 6
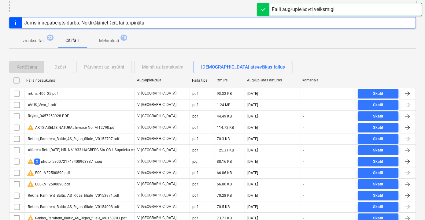
click at [97, 86] on div "Faila nosaukums Augšupielādēja Faila tips Izmērs Augšuplādes datums komentēt" at bounding box center [212, 82] width 407 height 12
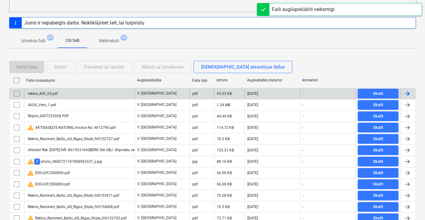
click at [95, 89] on div "rekins_409_25.pdf" at bounding box center [79, 94] width 110 height 10
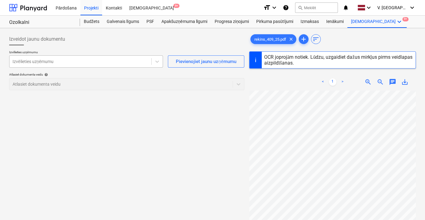
click at [93, 62] on div at bounding box center [81, 61] width 136 height 6
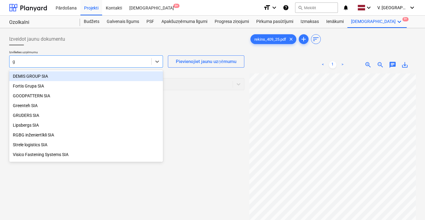
type input "gr"
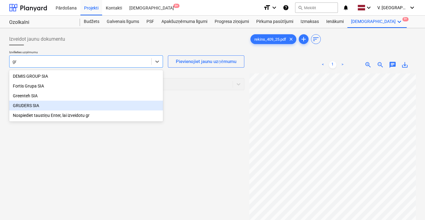
click at [45, 105] on div "GRUDERS SIA" at bounding box center [86, 106] width 154 height 10
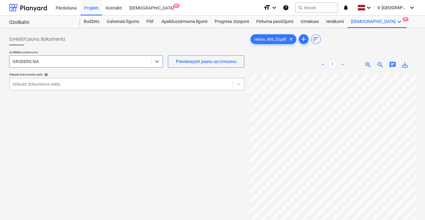
click at [74, 81] on div at bounding box center [121, 84] width 217 height 6
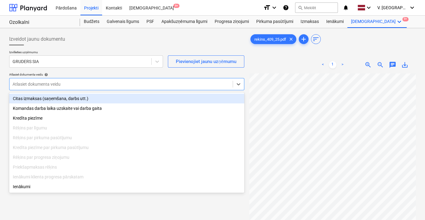
click at [64, 95] on div "Citas izmaksas (saņemšana, darbs utt.)" at bounding box center [126, 99] width 235 height 10
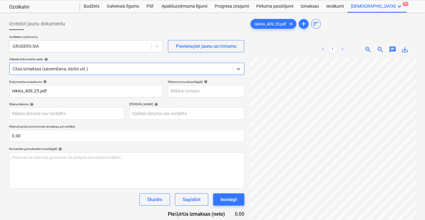
scroll to position [28, 0]
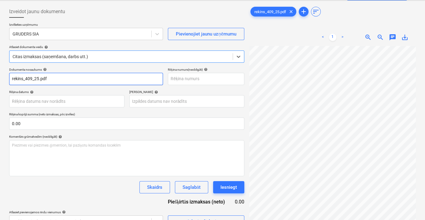
click at [53, 74] on input "rekins_409_25.pdf" at bounding box center [86, 79] width 154 height 12
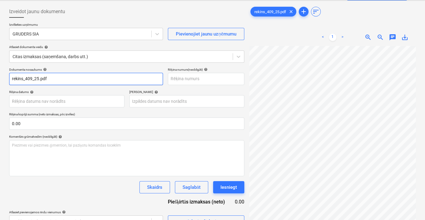
click at [53, 74] on input "rekins_409_25.pdf" at bounding box center [86, 79] width 154 height 12
drag, startPoint x: 62, startPoint y: 76, endPoint x: 33, endPoint y: 76, distance: 28.8
click at [33, 76] on input "Rēķins Nr. 409/25" at bounding box center [86, 79] width 154 height 12
type input "Rēķins Nr. 409/25"
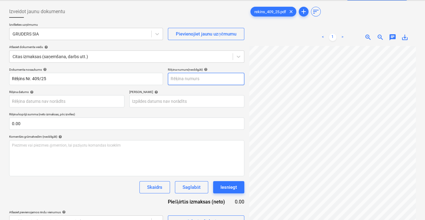
click at [183, 79] on input "text" at bounding box center [206, 79] width 76 height 12
paste input "409/25"
type input "409/25"
click at [84, 91] on div "Rēķina datums help" at bounding box center [66, 92] width 115 height 4
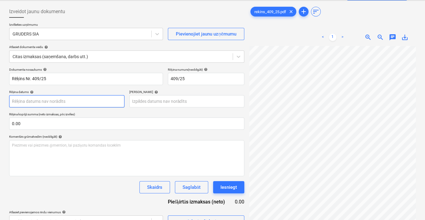
click at [76, 101] on body "Pārdošana Projekti Kontakti Iesūtne 9+ format_size keyboard_arrow_down help sea…" at bounding box center [212, 82] width 425 height 220
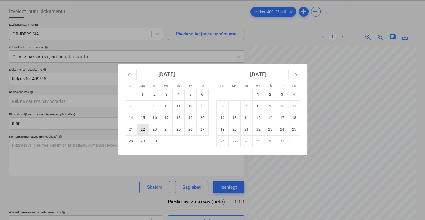
click at [142, 129] on td "22" at bounding box center [143, 130] width 12 height 12
type input "[DATE]"
click at [160, 100] on body "Pārdošana Projekti Kontakti Iesūtne 9+ format_size keyboard_arrow_down help sea…" at bounding box center [212, 82] width 425 height 220
click at [235, 103] on td "6" at bounding box center [234, 106] width 12 height 12
type input "[DATE]"
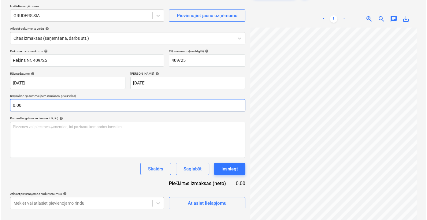
scroll to position [55, 0]
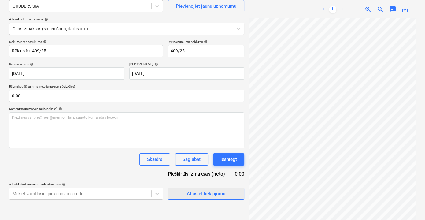
click at [201, 194] on div "Atlasiet lielapjomu" at bounding box center [206, 194] width 39 height 8
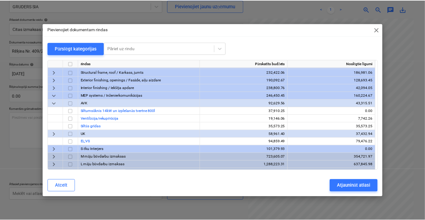
scroll to position [0, 0]
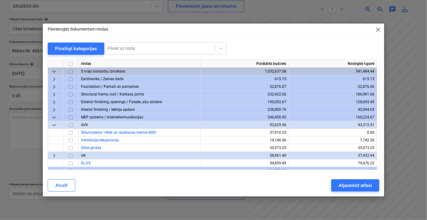
click at [53, 69] on span "keyboard_arrow_down" at bounding box center [53, 71] width 7 height 7
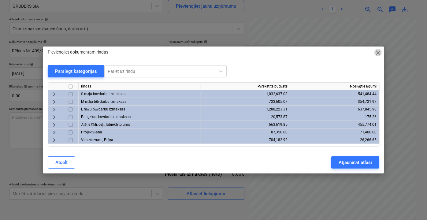
click at [382, 49] on span "close" at bounding box center [377, 52] width 7 height 7
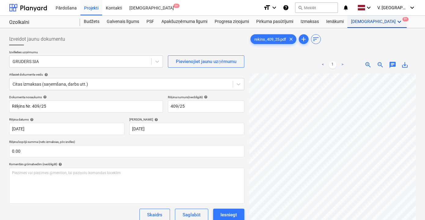
click at [360, 23] on div "Vairāk keyboard_arrow_down 9+" at bounding box center [376, 22] width 59 height 12
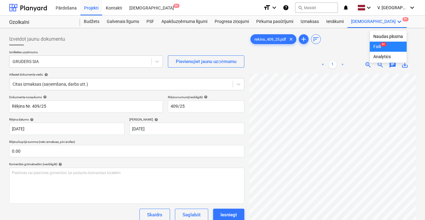
click at [373, 47] on div "Faili 9+" at bounding box center [388, 46] width 30 height 5
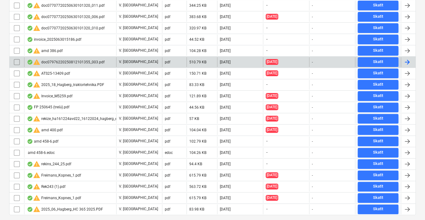
scroll to position [209, 0]
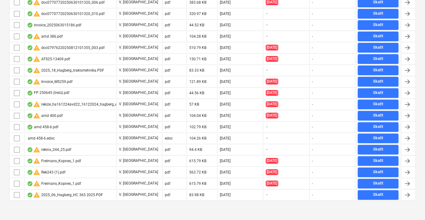
click at [156, 204] on div at bounding box center [212, 205] width 407 height 5
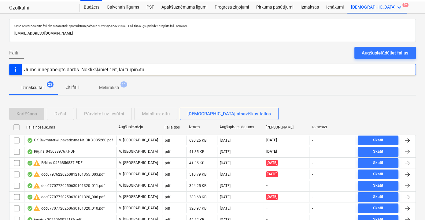
scroll to position [0, 0]
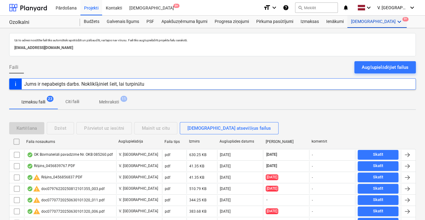
click at [360, 19] on div "Vairāk keyboard_arrow_down 9+" at bounding box center [376, 22] width 59 height 12
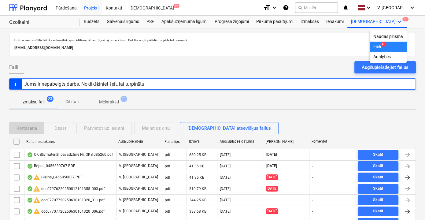
click at [373, 46] on div "Faili 9+" at bounding box center [388, 46] width 30 height 5
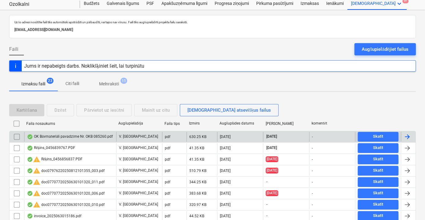
scroll to position [28, 0]
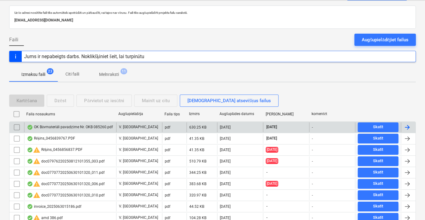
click at [92, 127] on div "OK Būvmateriāli pavadzīme Nr. OKB 085260.pdf" at bounding box center [70, 127] width 86 height 5
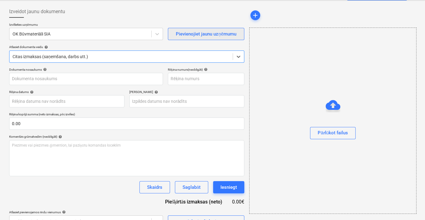
type input "085260"
type input "[DATE]"
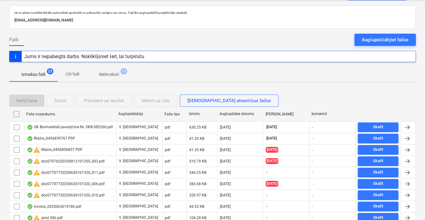
click at [116, 72] on p "Melnraksti" at bounding box center [109, 74] width 20 height 6
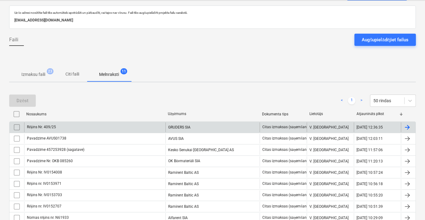
click at [94, 125] on div "Rēķins Nr. 409/25" at bounding box center [94, 127] width 141 height 10
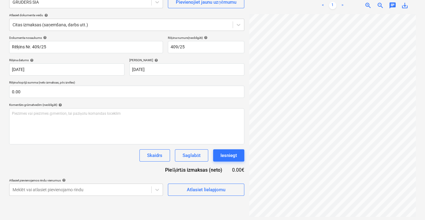
scroll to position [61, 0]
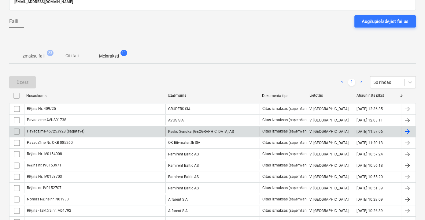
scroll to position [55, 0]
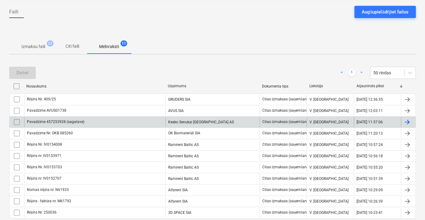
click at [126, 119] on div "Pavadzīme 457253928 (sagatave)" at bounding box center [94, 122] width 141 height 10
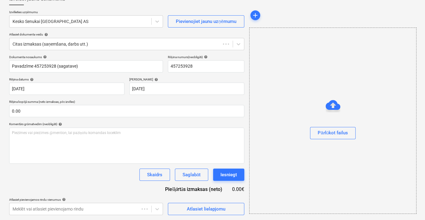
scroll to position [40, 0]
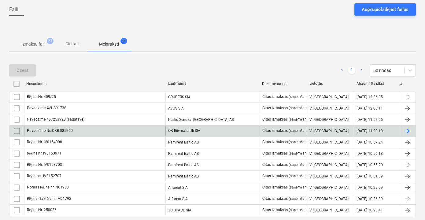
scroll to position [68, 0]
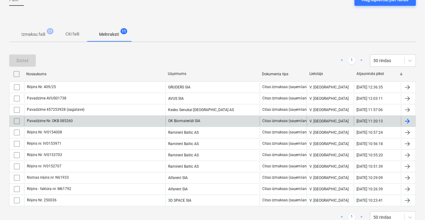
click at [122, 119] on div "Pavadzīme Nr. OKB 085260" at bounding box center [94, 121] width 141 height 10
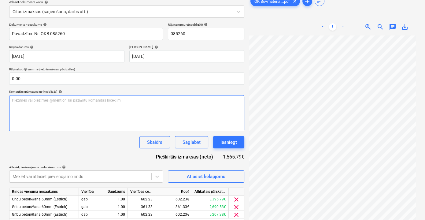
scroll to position [95, 0]
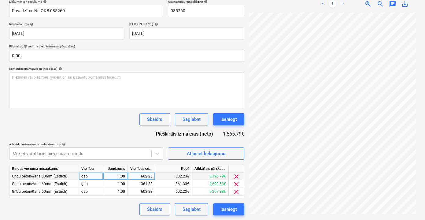
click at [237, 175] on span "clear" at bounding box center [236, 176] width 7 height 7
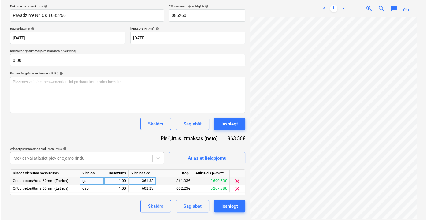
scroll to position [90, 0]
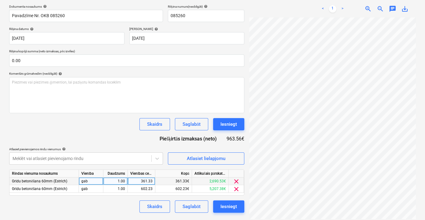
click at [236, 180] on span "clear" at bounding box center [236, 181] width 7 height 7
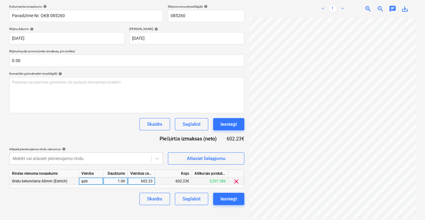
click at [237, 180] on span "clear" at bounding box center [236, 181] width 7 height 7
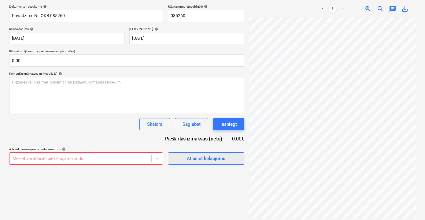
click at [217, 162] on button "Atlasiet lielapjomu" at bounding box center [206, 158] width 76 height 12
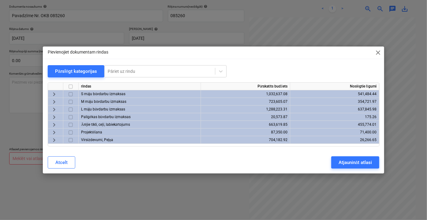
click at [55, 94] on span "keyboard_arrow_right" at bounding box center [53, 93] width 7 height 7
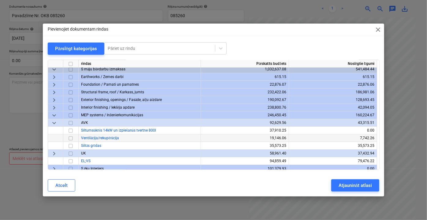
scroll to position [0, 0]
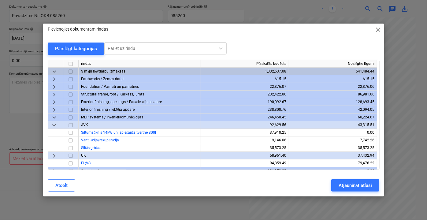
click at [54, 125] on span "keyboard_arrow_down" at bounding box center [53, 124] width 7 height 7
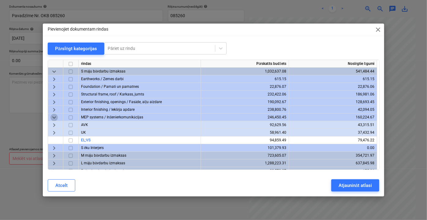
click at [55, 118] on span "keyboard_arrow_down" at bounding box center [53, 116] width 7 height 7
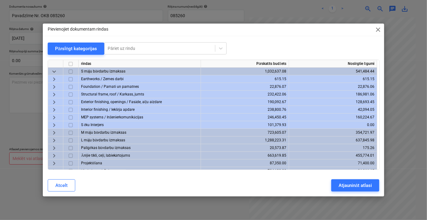
click at [54, 70] on span "keyboard_arrow_down" at bounding box center [53, 71] width 7 height 7
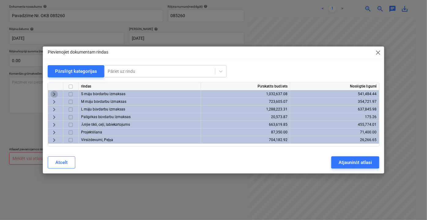
click at [50, 91] on span "keyboard_arrow_right" at bounding box center [53, 93] width 7 height 7
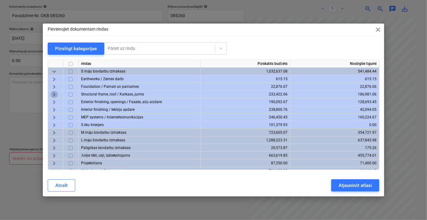
click at [55, 94] on span "keyboard_arrow_right" at bounding box center [53, 93] width 7 height 7
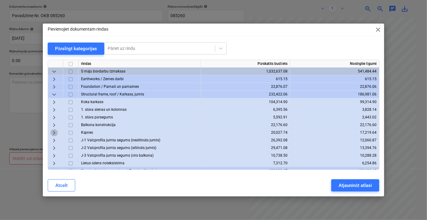
click at [54, 132] on span "keyboard_arrow_right" at bounding box center [53, 132] width 7 height 7
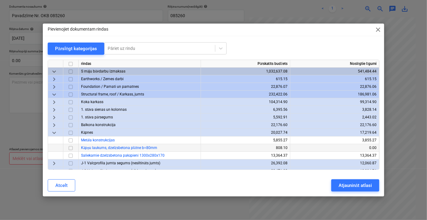
click at [71, 149] on input "checkbox" at bounding box center [70, 147] width 7 height 7
click at [53, 69] on span "keyboard_arrow_down" at bounding box center [53, 71] width 7 height 7
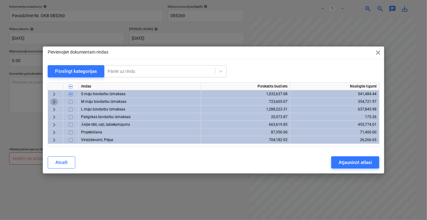
click at [55, 101] on span "keyboard_arrow_right" at bounding box center [53, 101] width 7 height 7
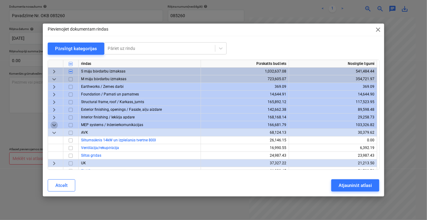
click at [56, 124] on span "keyboard_arrow_down" at bounding box center [53, 124] width 7 height 7
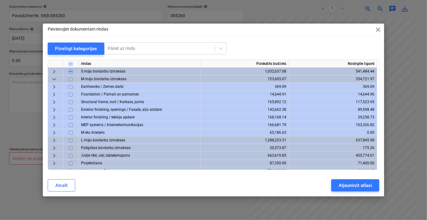
click at [55, 103] on span "keyboard_arrow_right" at bounding box center [53, 101] width 7 height 7
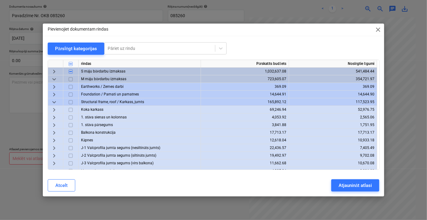
click at [52, 140] on span "keyboard_arrow_right" at bounding box center [53, 139] width 7 height 7
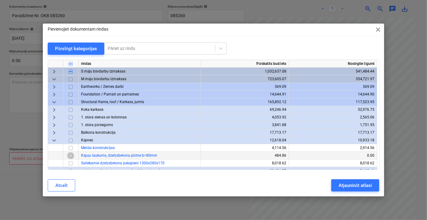
click at [70, 154] on input "checkbox" at bounding box center [70, 155] width 7 height 7
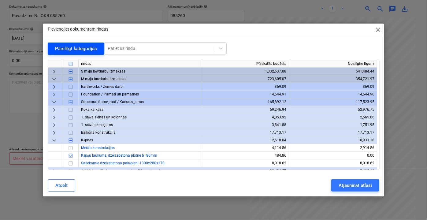
click at [60, 47] on div "Pārslēgt kategorijas" at bounding box center [76, 49] width 42 height 8
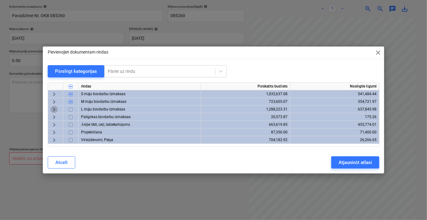
click at [54, 110] on span "keyboard_arrow_right" at bounding box center [53, 109] width 7 height 7
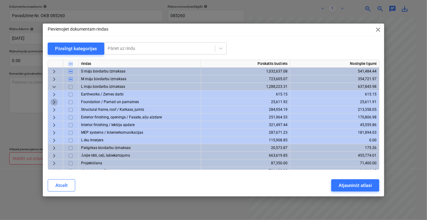
click at [54, 103] on span "keyboard_arrow_right" at bounding box center [53, 101] width 7 height 7
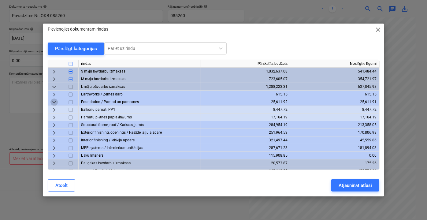
click at [54, 103] on span "keyboard_arrow_down" at bounding box center [53, 101] width 7 height 7
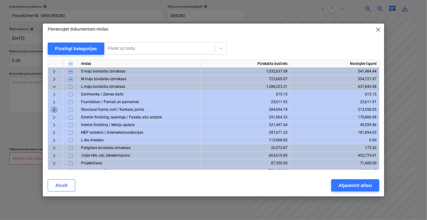
click at [53, 109] on span "keyboard_arrow_right" at bounding box center [53, 109] width 7 height 7
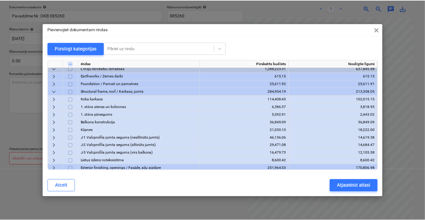
scroll to position [28, 0]
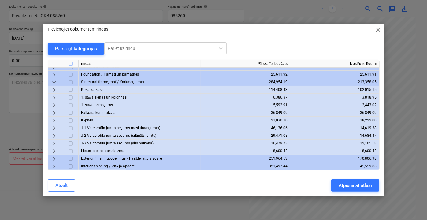
click at [54, 120] on span "keyboard_arrow_right" at bounding box center [53, 119] width 7 height 7
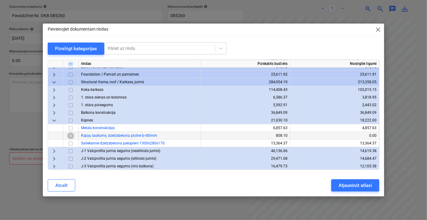
click at [71, 136] on input "checkbox" at bounding box center [70, 135] width 7 height 7
click at [367, 187] on div "Atjaunināt atlasi" at bounding box center [354, 185] width 33 height 8
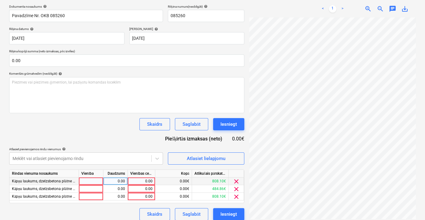
click at [151, 182] on div "0.00" at bounding box center [141, 181] width 22 height 8
type input "620.8"
drag, startPoint x: 144, startPoint y: 179, endPoint x: 153, endPoint y: 179, distance: 9.2
click at [153, 179] on input "620.8" at bounding box center [141, 180] width 27 height 7
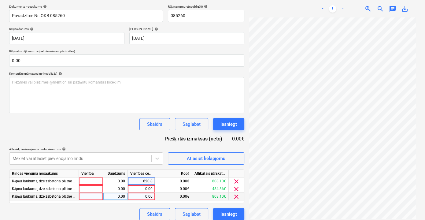
click at [145, 196] on div "0.00" at bounding box center [141, 197] width 22 height 8
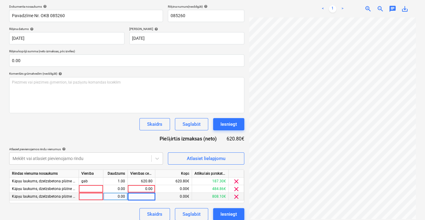
type input "620.8"
click at [116, 207] on div "Dokumenta nosaukums help Pavadzīme Nr. OKB 085260 Rēķina numurs (neobligāti) he…" at bounding box center [126, 113] width 235 height 216
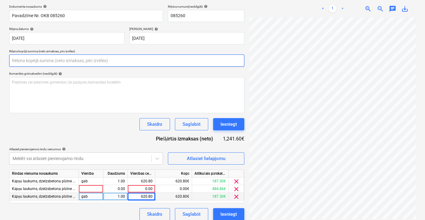
click at [79, 57] on input "text" at bounding box center [126, 60] width 235 height 12
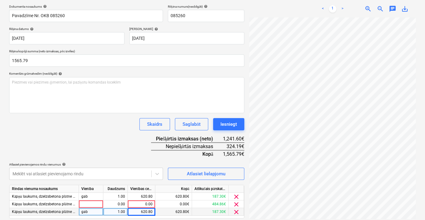
type input "1,565.79"
click at [123, 146] on div "Dokumenta nosaukums help Pavadzīme Nr. OKB 085260 Rēķina numurs (neobligāti) he…" at bounding box center [126, 120] width 235 height 231
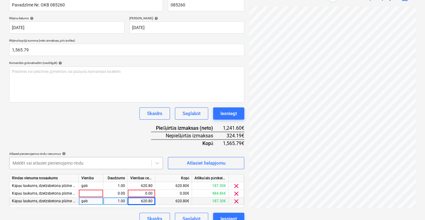
scroll to position [111, 0]
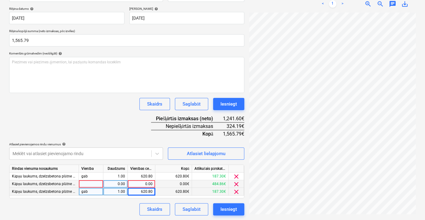
click at [146, 184] on div "0.00" at bounding box center [141, 184] width 22 height 8
type input "324.19"
click at [135, 136] on div "Dokumenta nosaukums help Pavadzīme Nr. OKB 085260 Rēķina numurs (neobligāti) he…" at bounding box center [126, 99] width 235 height 231
click at [191, 212] on div "Saglabāt" at bounding box center [192, 209] width 18 height 8
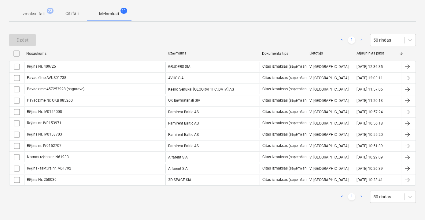
scroll to position [86, 0]
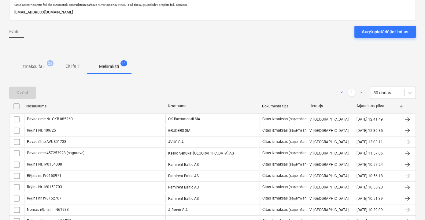
scroll to position [31, 0]
